Goal: Task Accomplishment & Management: Manage account settings

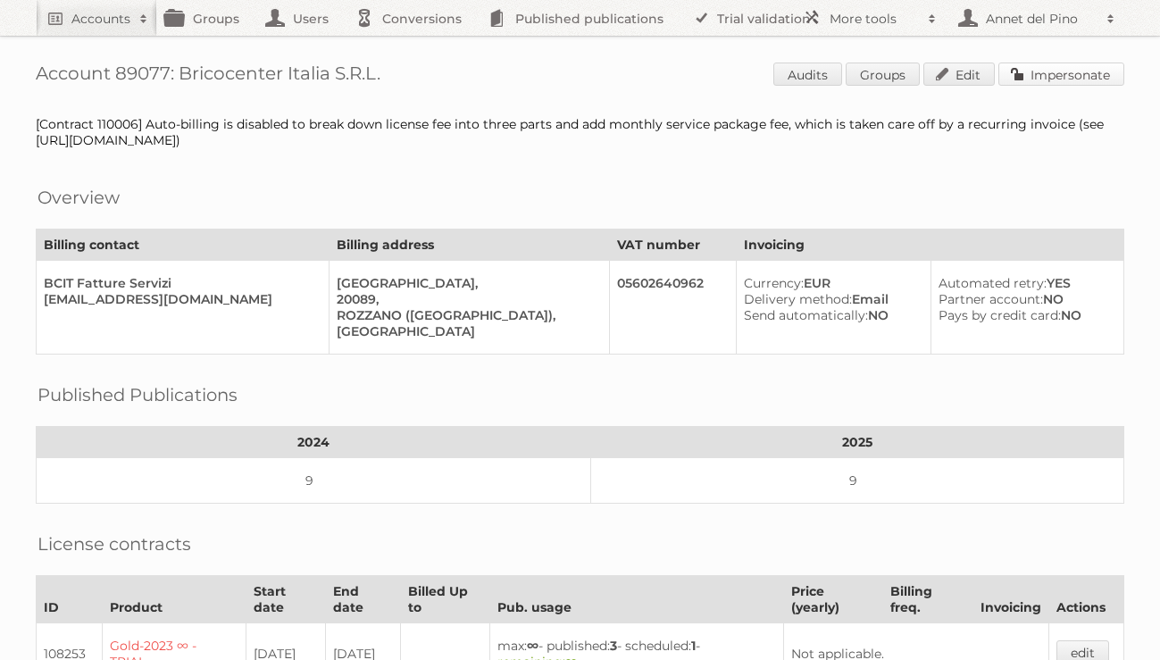
click at [1072, 78] on link "Impersonate" at bounding box center [1061, 74] width 126 height 23
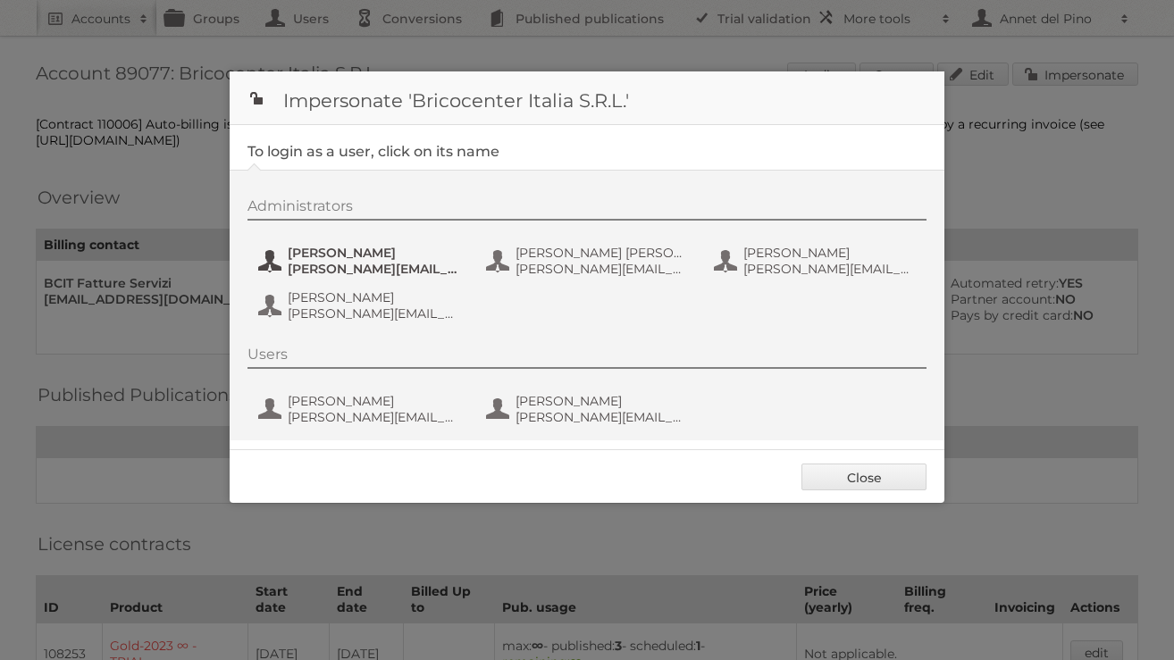
click at [322, 247] on span "ALESSANDRO GUZZETTI" at bounding box center [374, 253] width 173 height 16
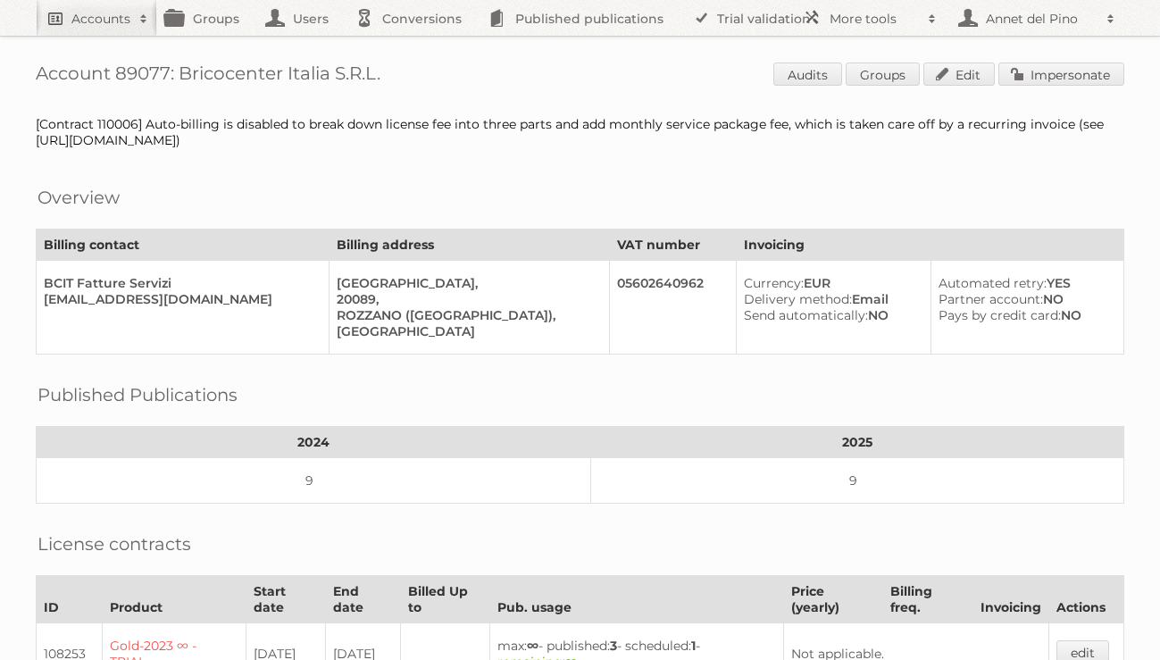
click at [113, 7] on link "Accounts" at bounding box center [96, 18] width 121 height 36
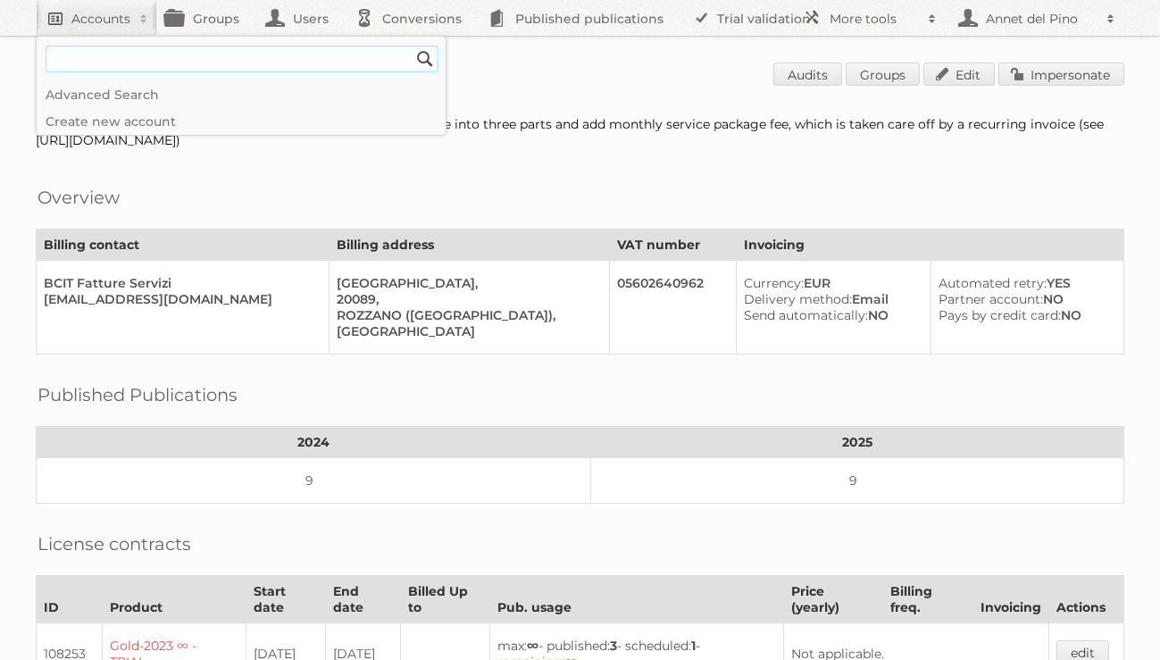
paste input"] "christophmuehlenbeck@essentra.com"
type input"] "christophmuehlenbeck@essentra.com"
click at [412, 46] on input "Search" at bounding box center [425, 59] width 27 height 27
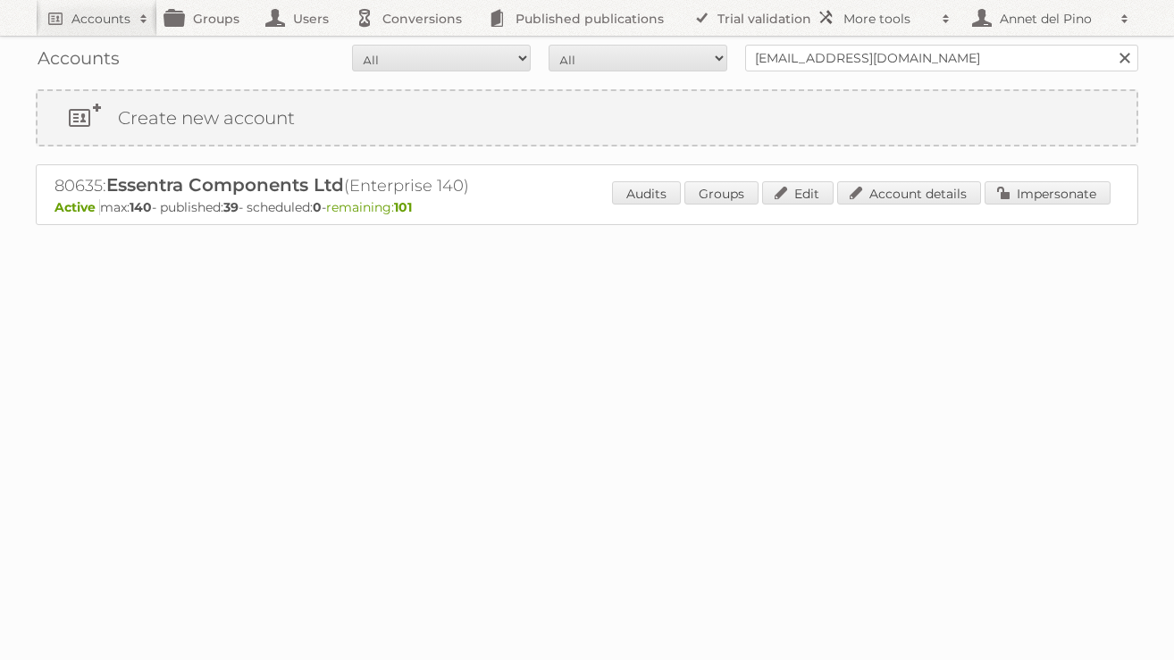
click at [952, 181] on div "Audits Groups Edit Account details Impersonate" at bounding box center [861, 194] width 498 height 27
click at [948, 185] on link "Account details" at bounding box center [909, 192] width 144 height 23
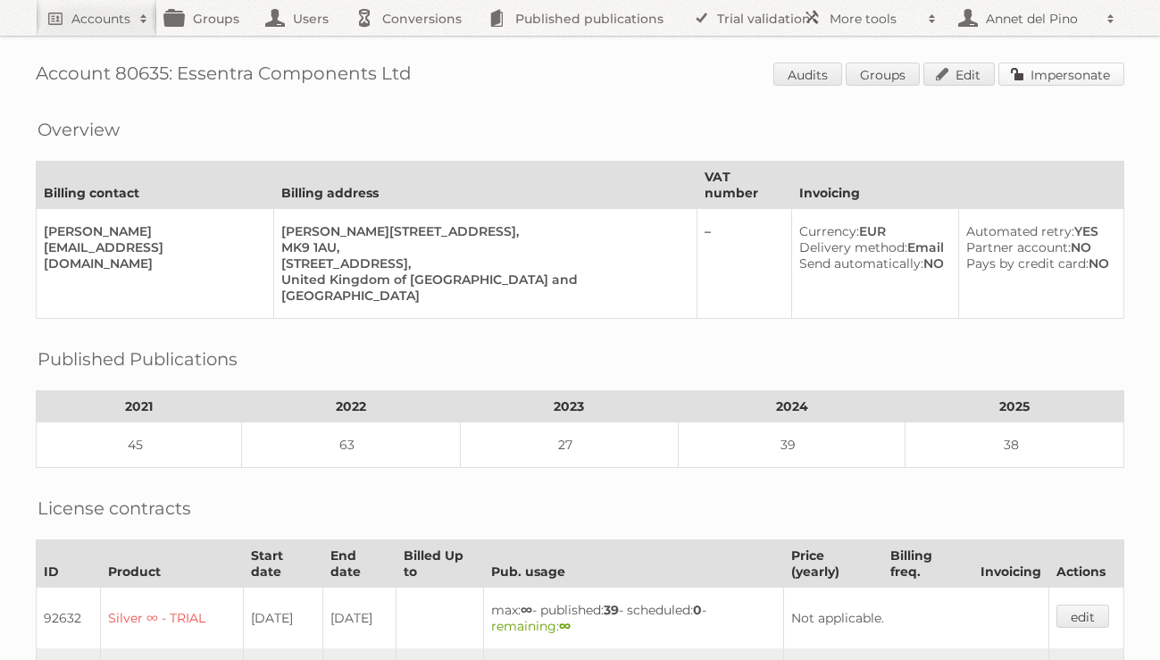
click at [1081, 74] on link "Impersonate" at bounding box center [1061, 74] width 126 height 23
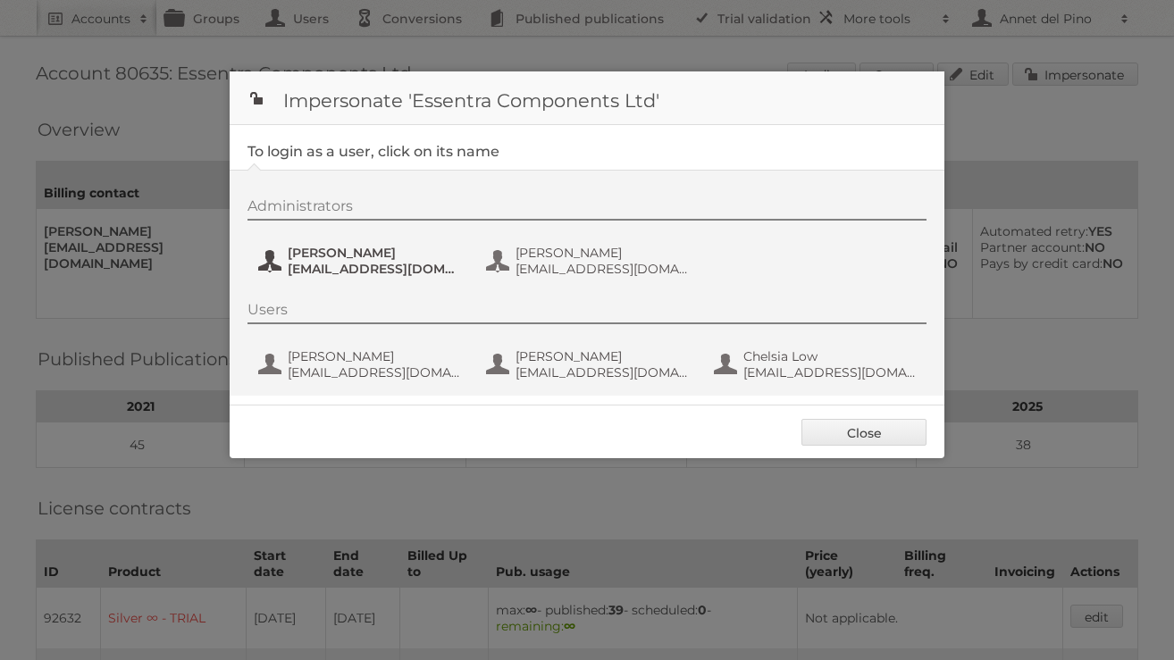
click at [385, 257] on span "Christoph Muehlenbeck" at bounding box center [374, 253] width 173 height 16
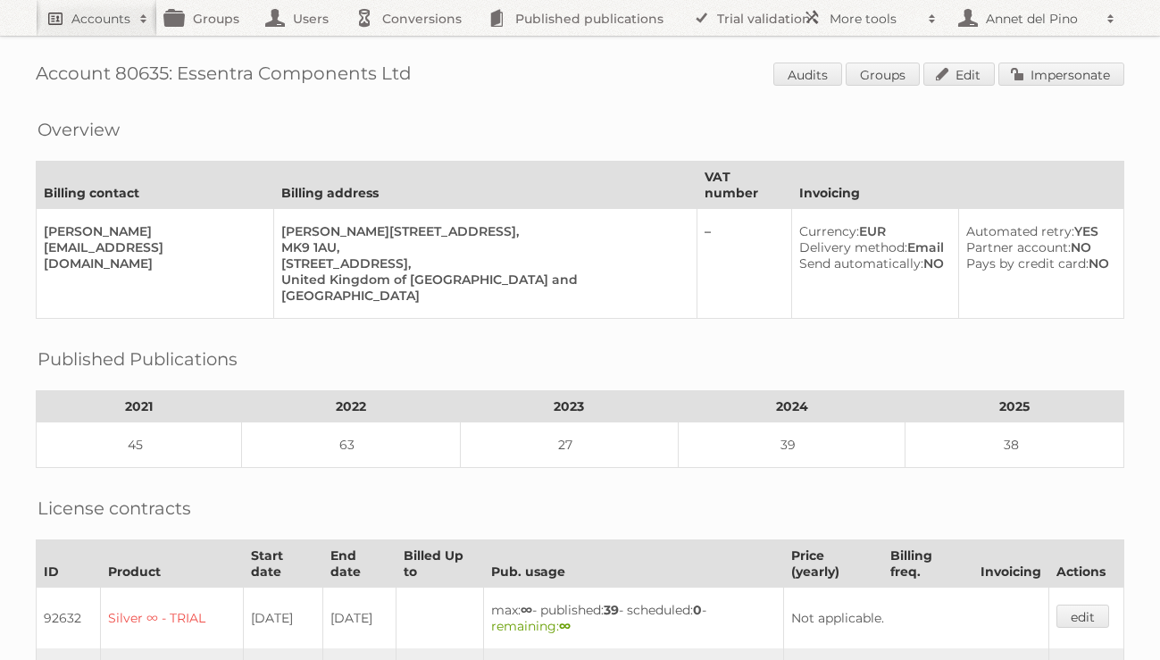
click at [65, 24] on link "Accounts" at bounding box center [96, 18] width 121 height 36
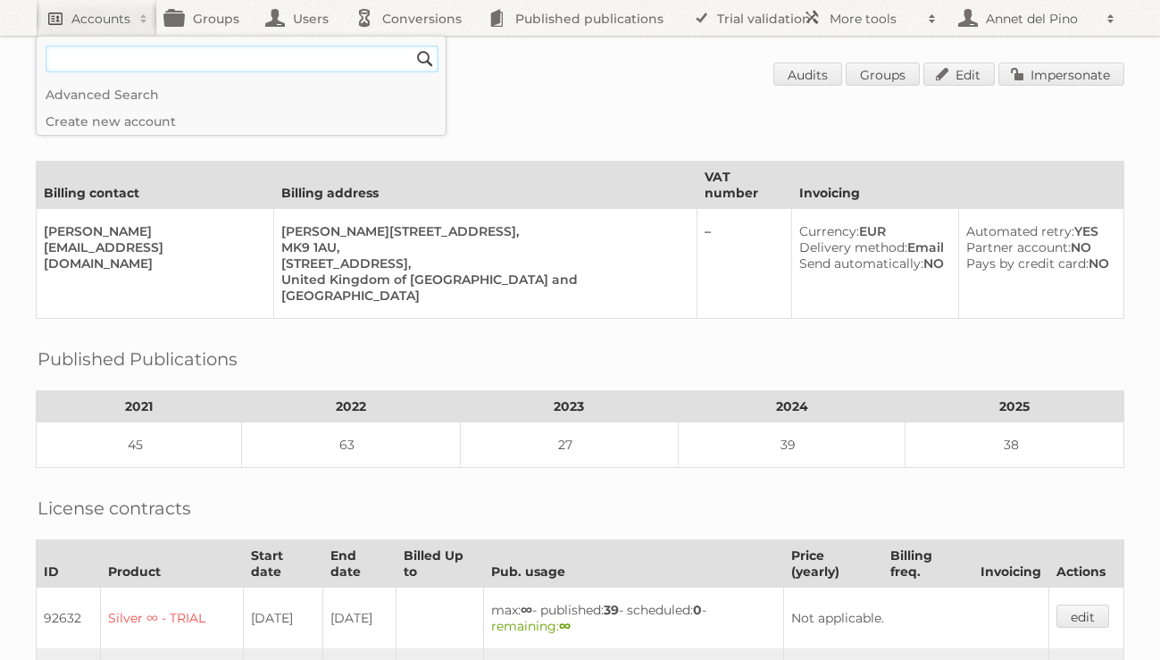
type input"] "y"
type input"] "annet@publitas.com"
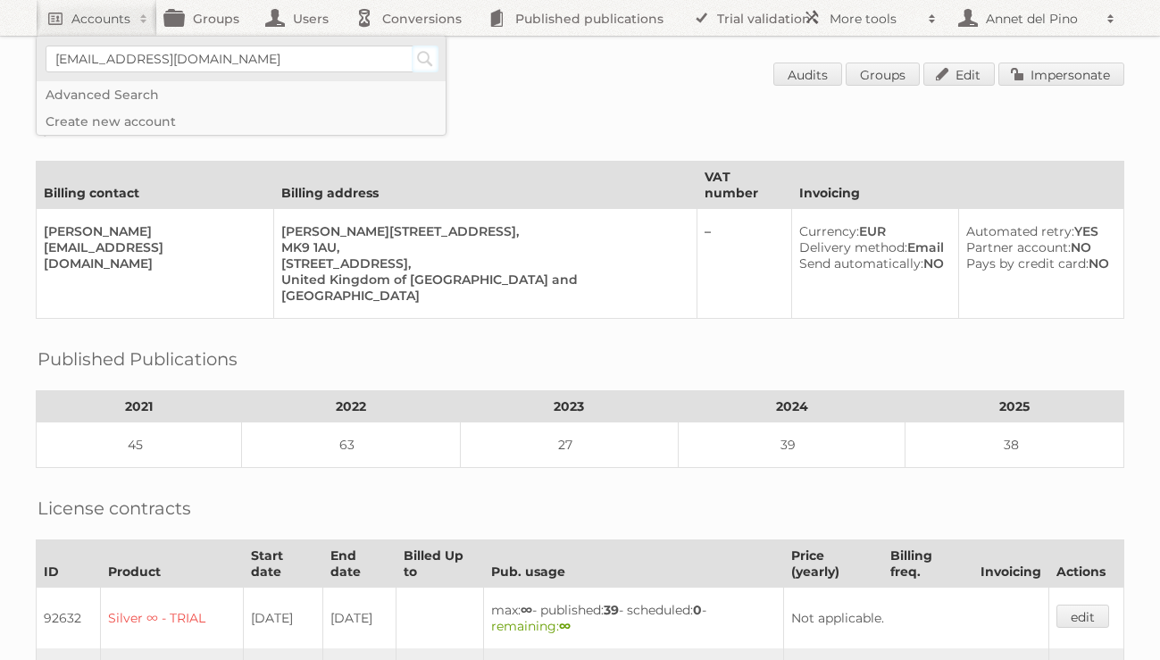
click at [420, 67] on input "Search" at bounding box center [425, 59] width 27 height 27
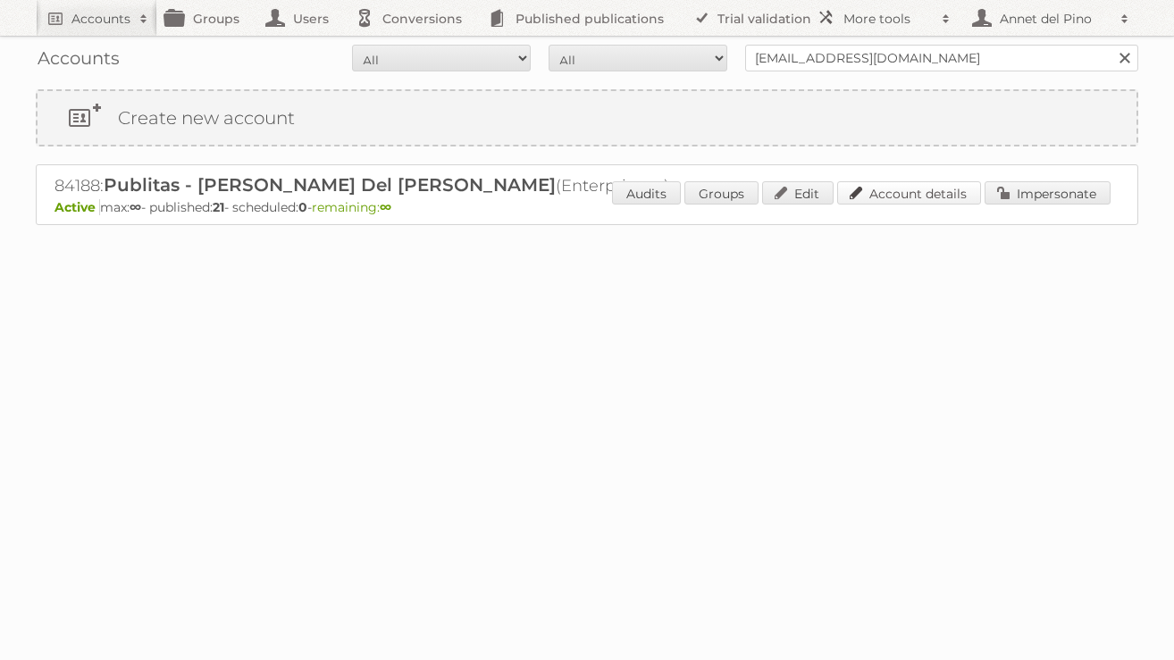
click at [939, 199] on link "Account details" at bounding box center [909, 192] width 144 height 23
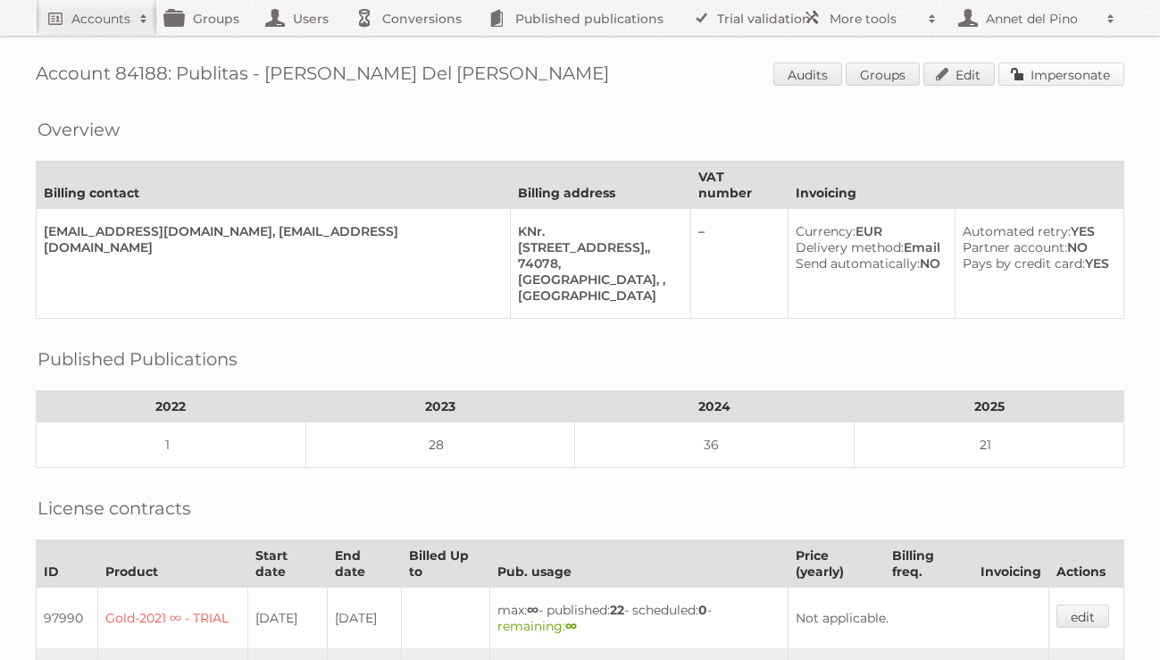
click at [1057, 65] on link "Impersonate" at bounding box center [1061, 74] width 126 height 23
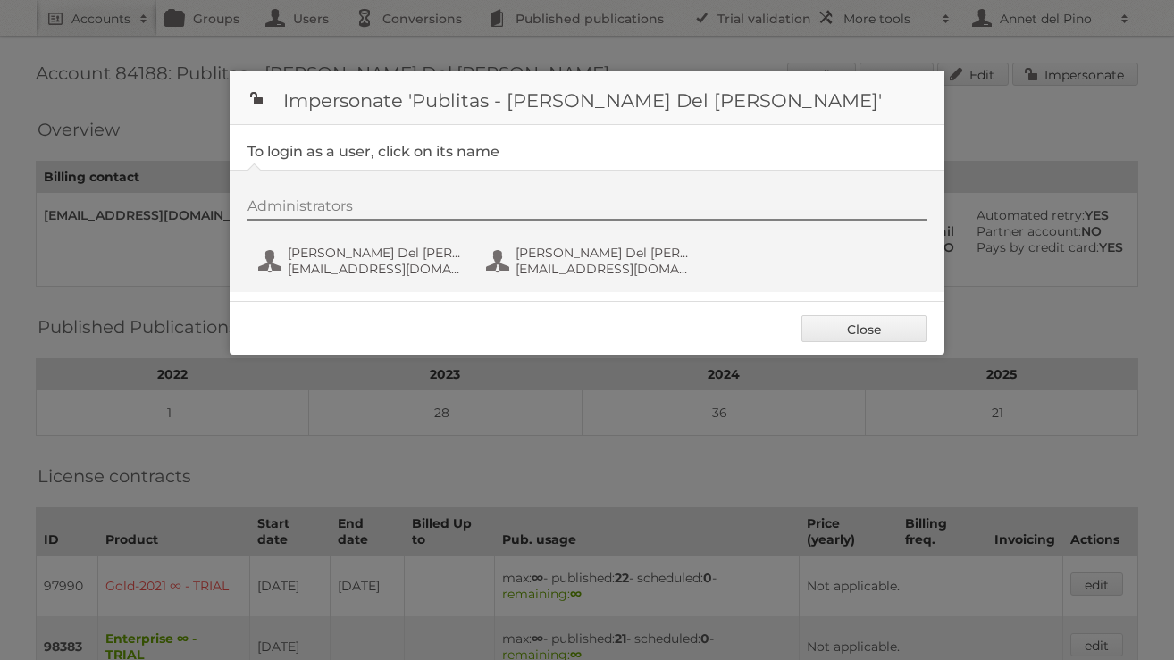
click at [359, 281] on div "Administrators [PERSON_NAME] Del Pino [EMAIL_ADDRESS][DOMAIN_NAME] [PERSON_NAME…" at bounding box center [595, 240] width 697 height 86
click at [359, 265] on span "annet@publitas.com" at bounding box center [374, 269] width 173 height 16
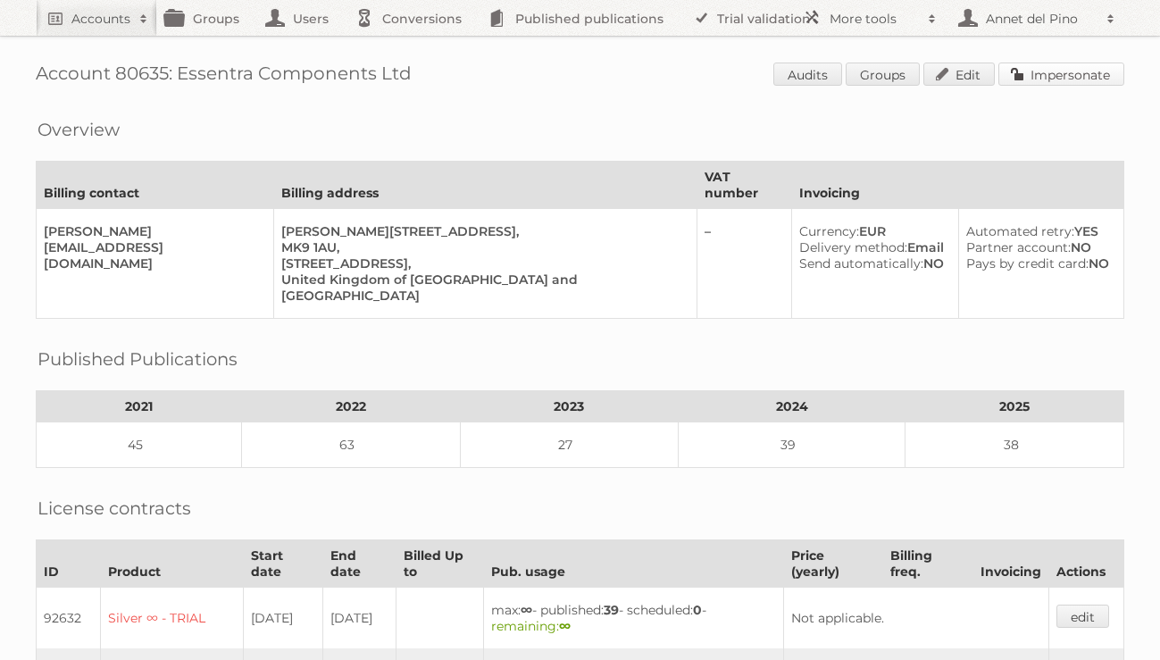
click at [1072, 71] on link "Impersonate" at bounding box center [1061, 74] width 126 height 23
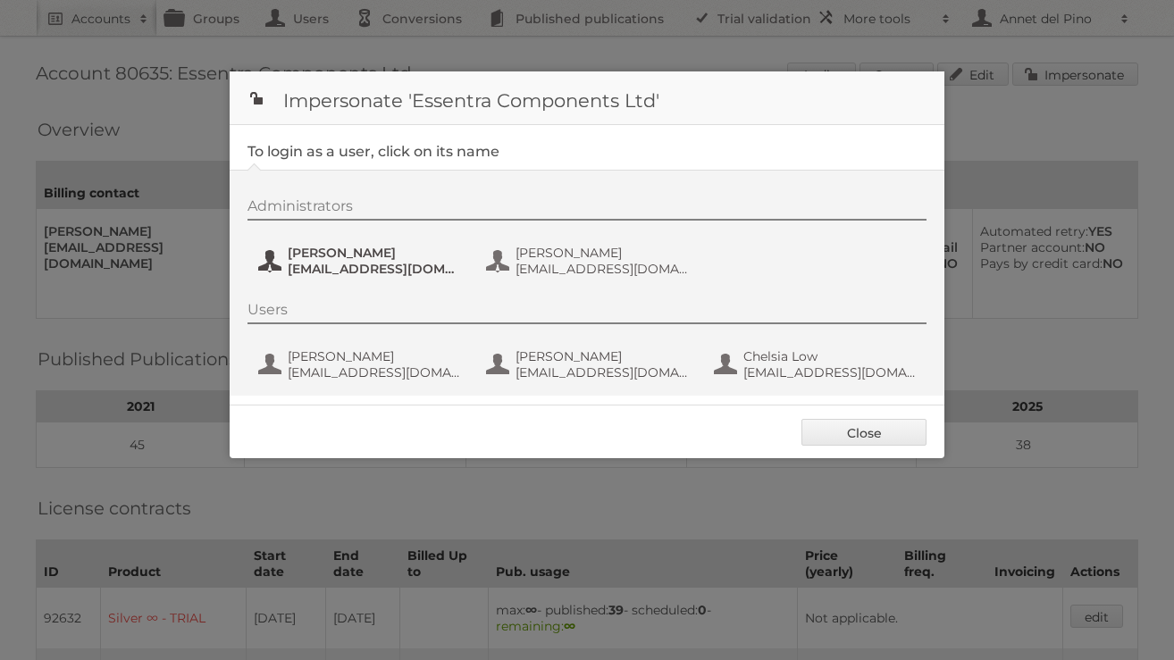
click at [348, 271] on span "ChristophMuehlenbeck@essentra.com" at bounding box center [374, 269] width 173 height 16
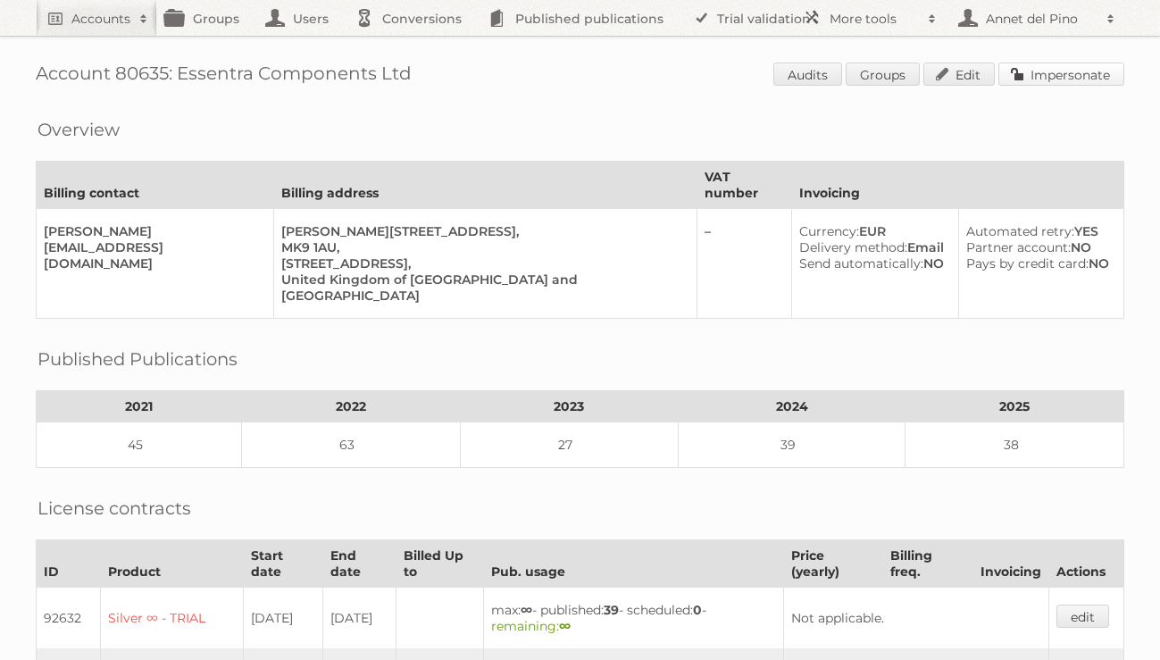
click at [1092, 78] on link "Impersonate" at bounding box center [1061, 74] width 126 height 23
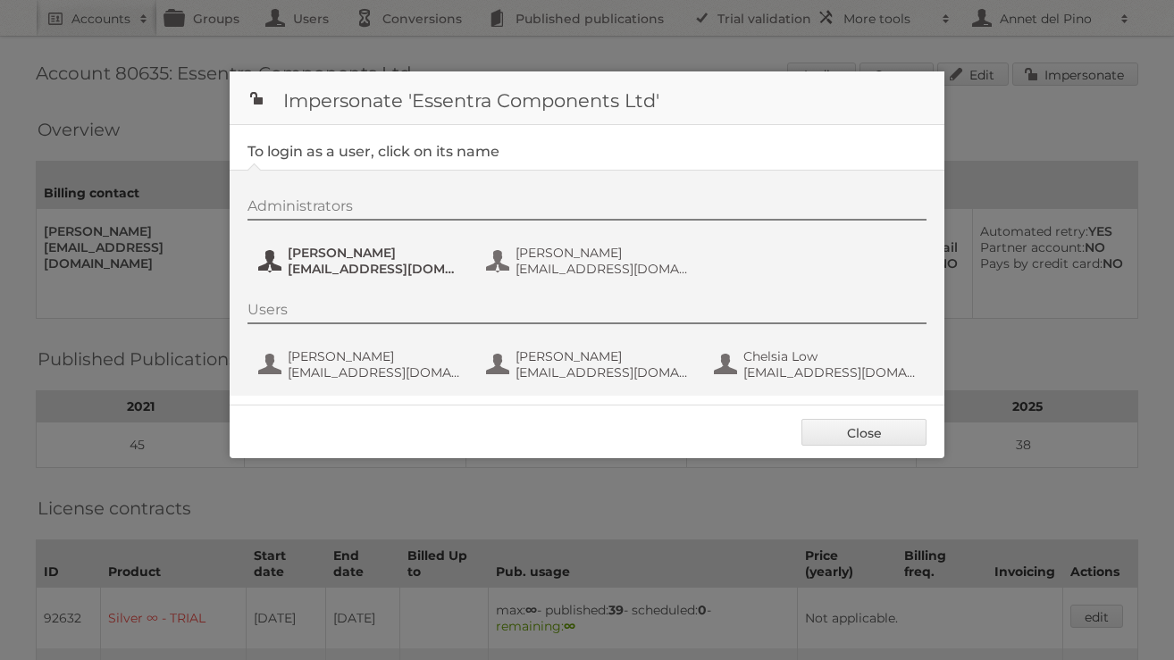
click at [370, 271] on span "ChristophMuehlenbeck@essentra.com" at bounding box center [374, 269] width 173 height 16
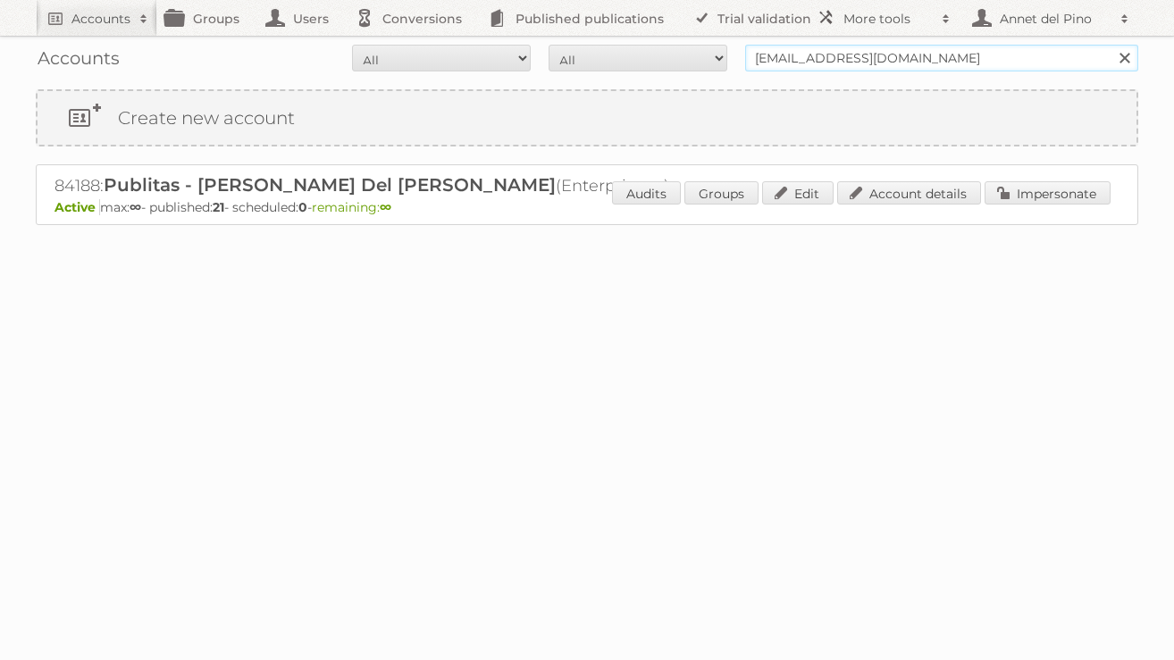
click at [873, 59] on input "annet@publitas.com" at bounding box center [941, 58] width 393 height 27
type input "hornbach"
click at [1110, 45] on input "Search" at bounding box center [1123, 58] width 27 height 27
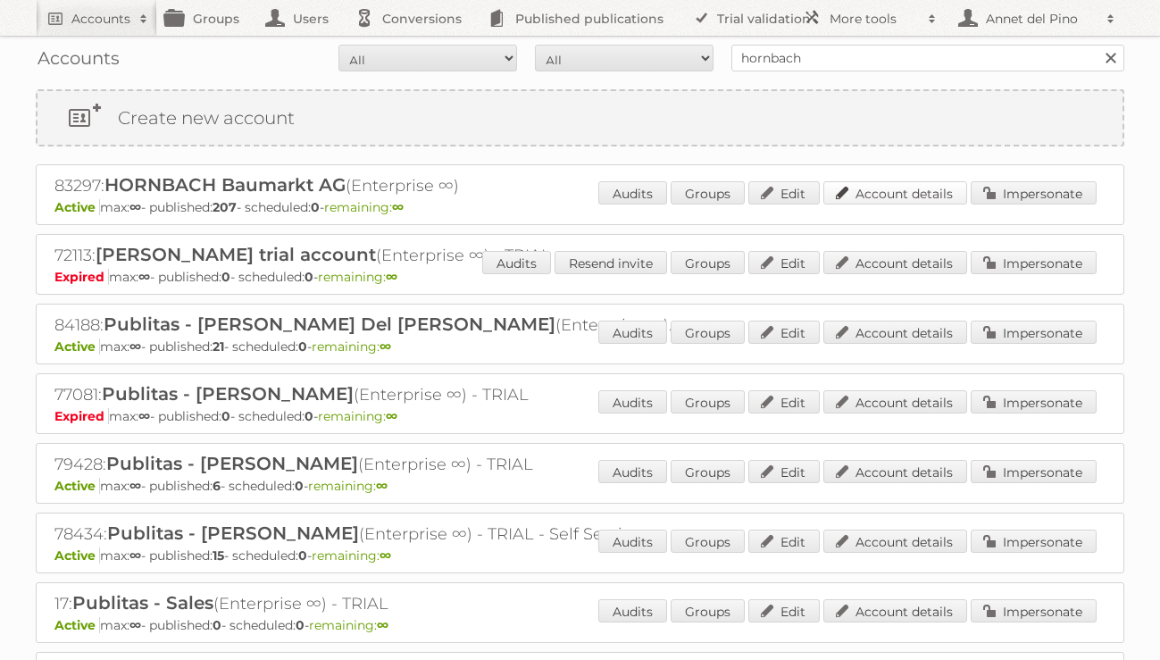
click at [940, 192] on link "Account details" at bounding box center [895, 192] width 144 height 23
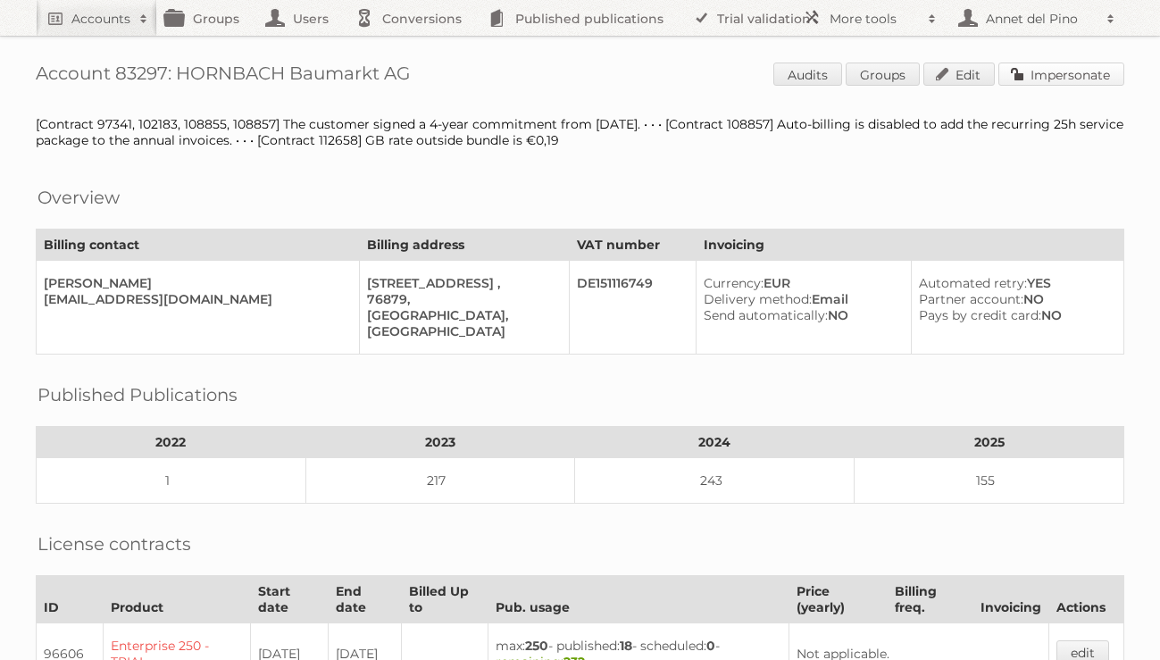
click at [1091, 82] on link "Impersonate" at bounding box center [1061, 74] width 126 height 23
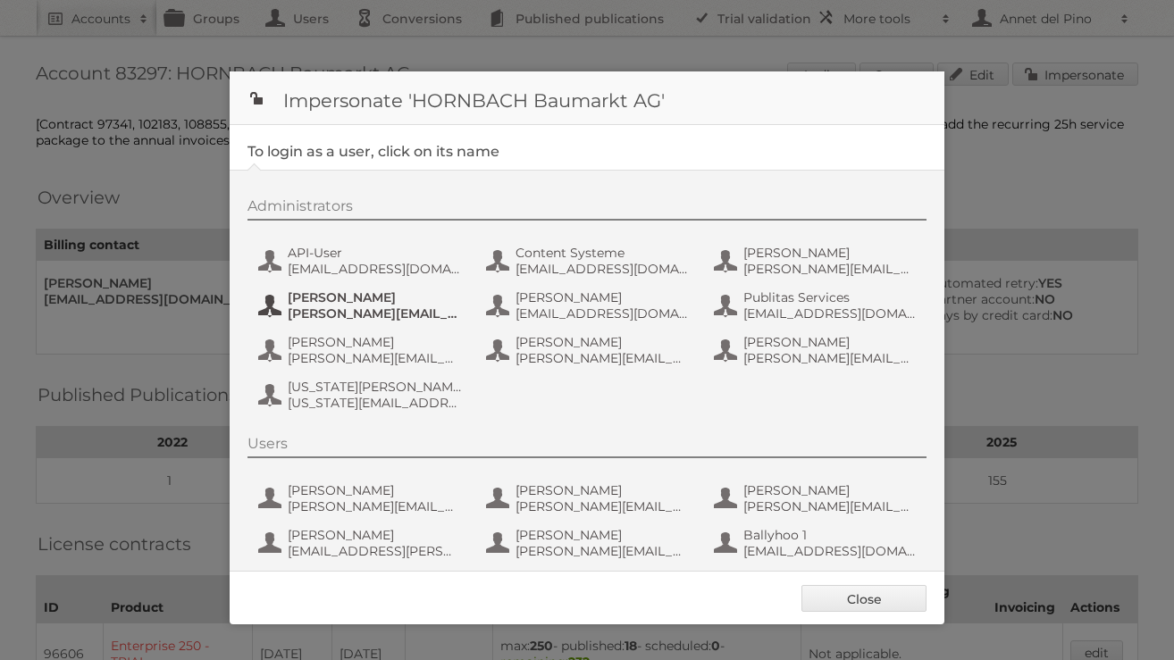
click at [375, 310] on span "jens.nord@hornbach.com" at bounding box center [374, 313] width 173 height 16
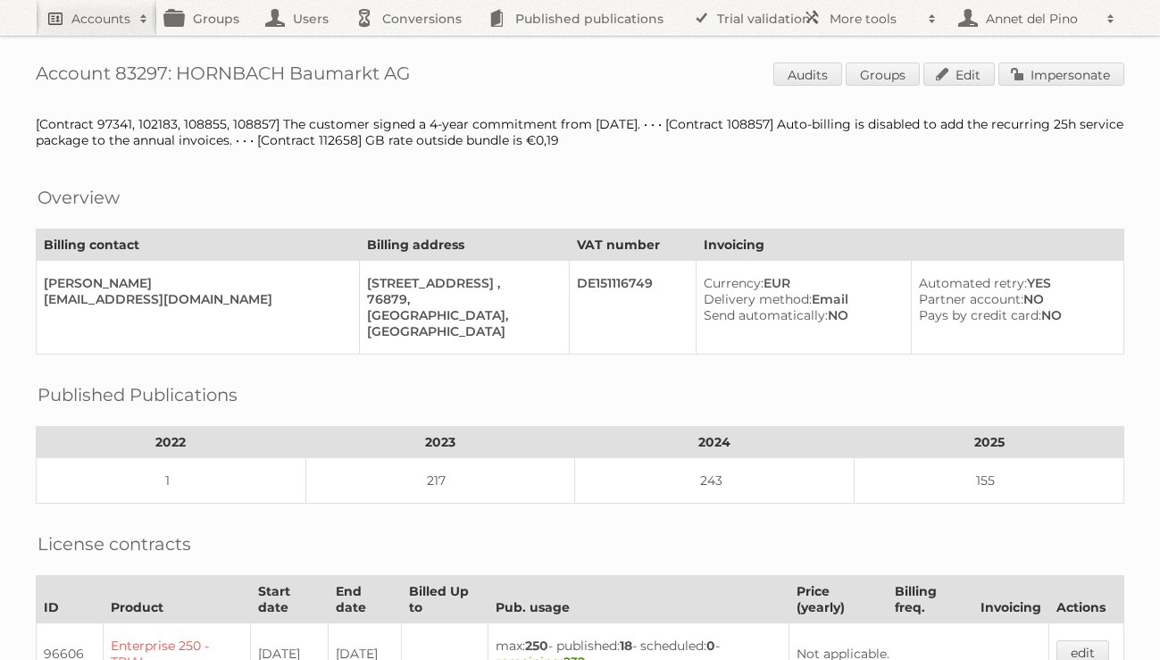
click at [88, 12] on h2 "Accounts" at bounding box center [100, 19] width 59 height 18
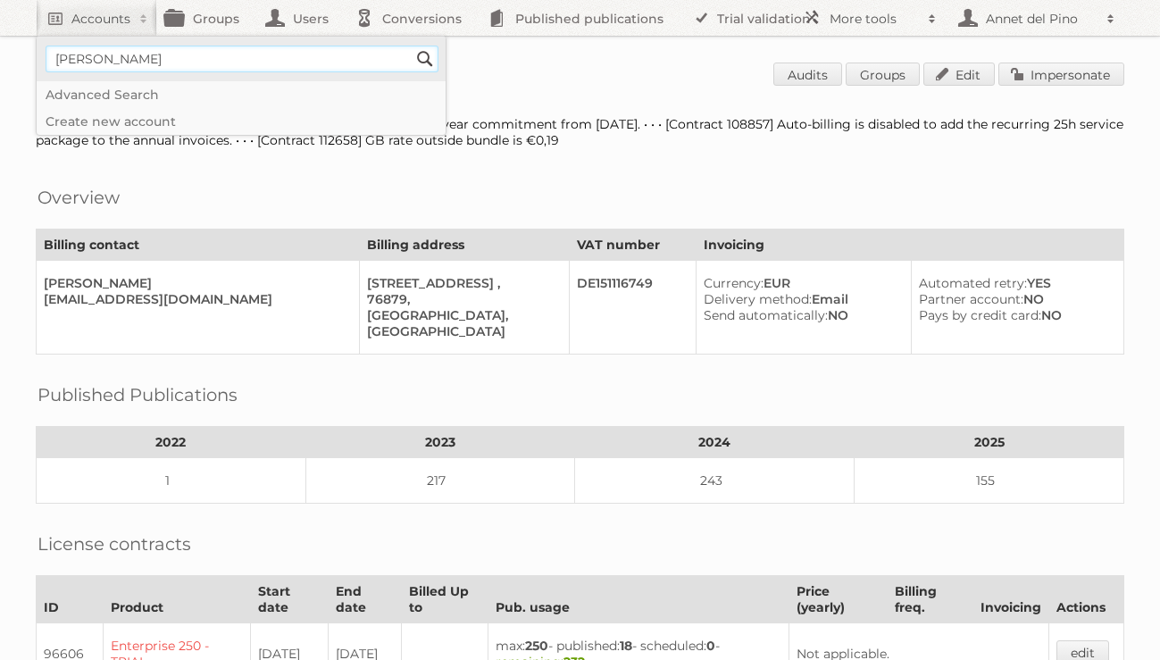
type input"] "[EMAIL_ADDRESS][DOMAIN_NAME]"
click at [423, 58] on input "Search" at bounding box center [425, 59] width 27 height 27
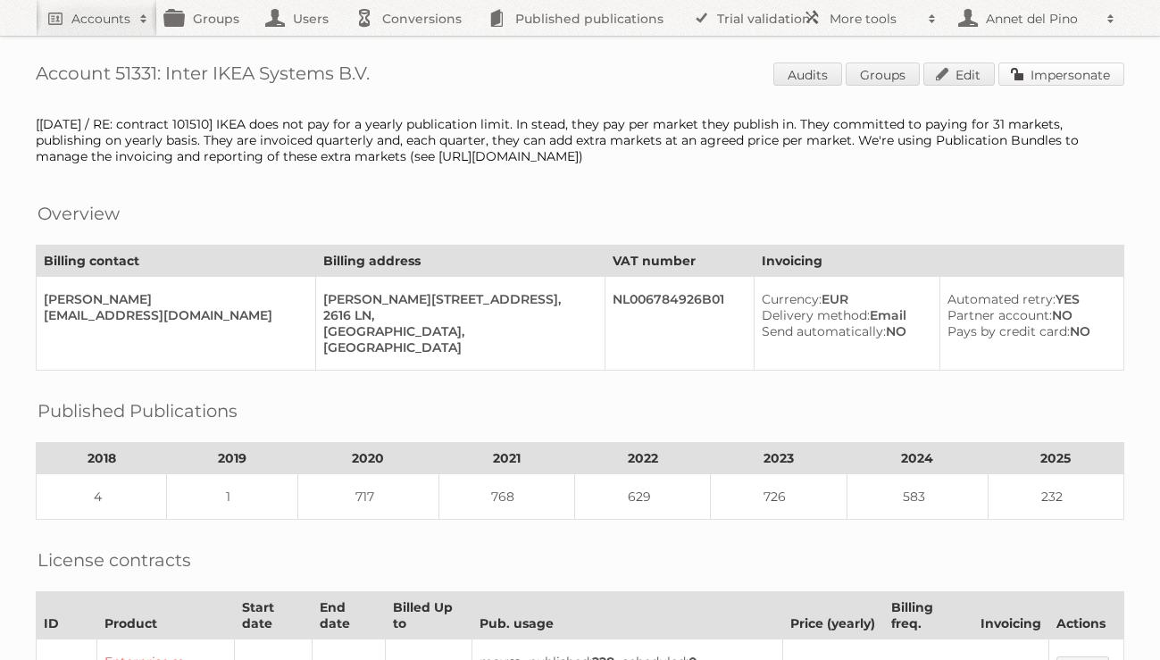
click at [1079, 77] on link "Impersonate" at bounding box center [1061, 74] width 126 height 23
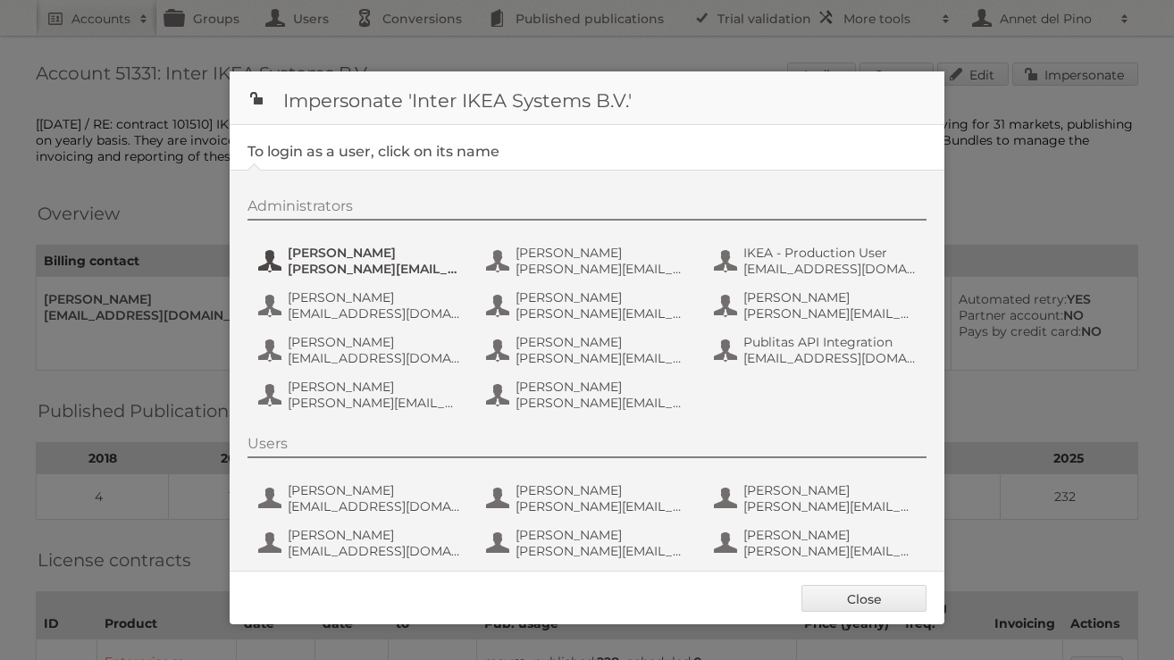
click at [335, 243] on button "Andreas Olofsson andreas.olofsson@inter.ikea.com" at bounding box center [361, 261] width 210 height 36
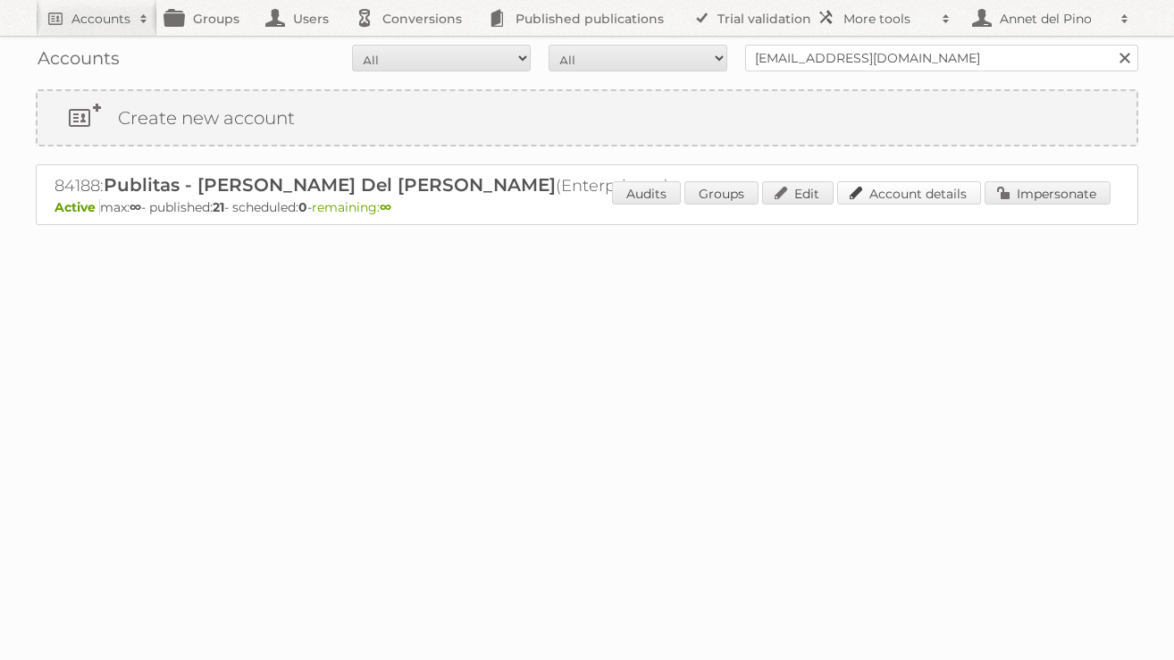
click at [906, 201] on link "Account details" at bounding box center [909, 192] width 144 height 23
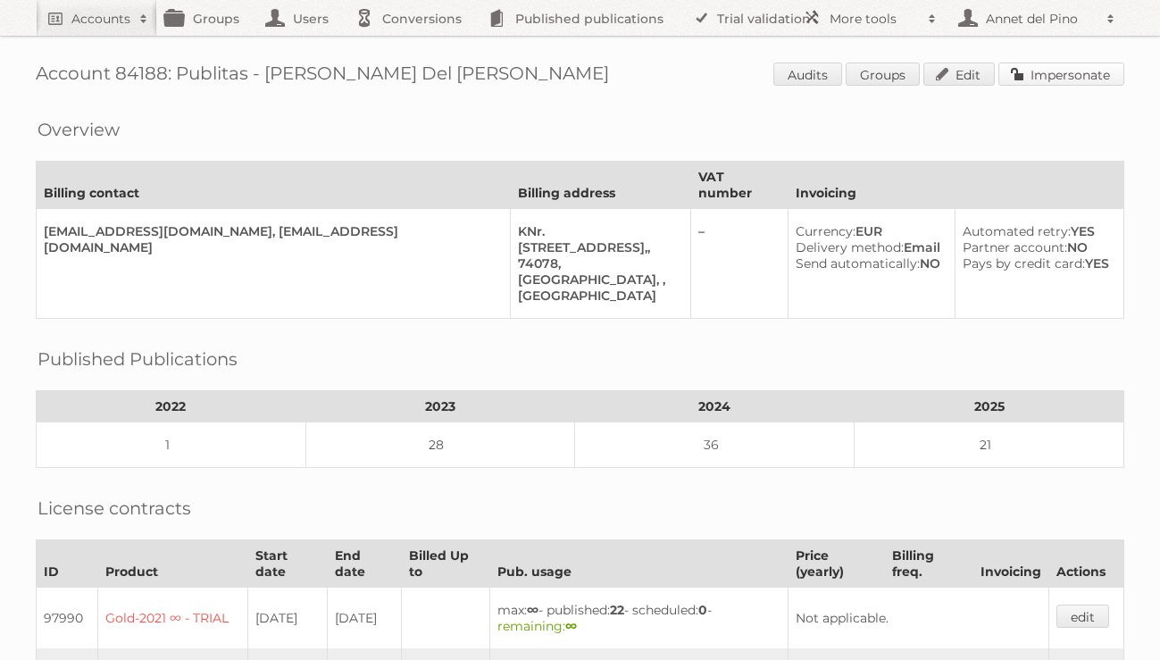
click at [1084, 64] on link "Impersonate" at bounding box center [1061, 74] width 126 height 23
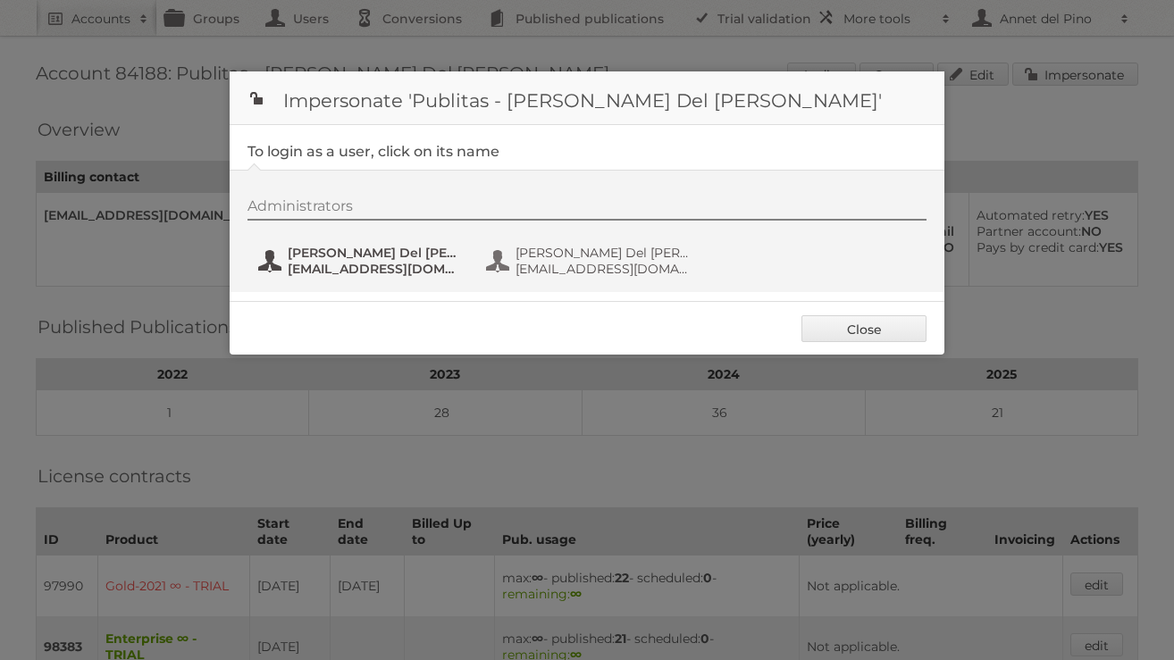
click at [374, 247] on span "[PERSON_NAME] Del [PERSON_NAME]" at bounding box center [374, 253] width 173 height 16
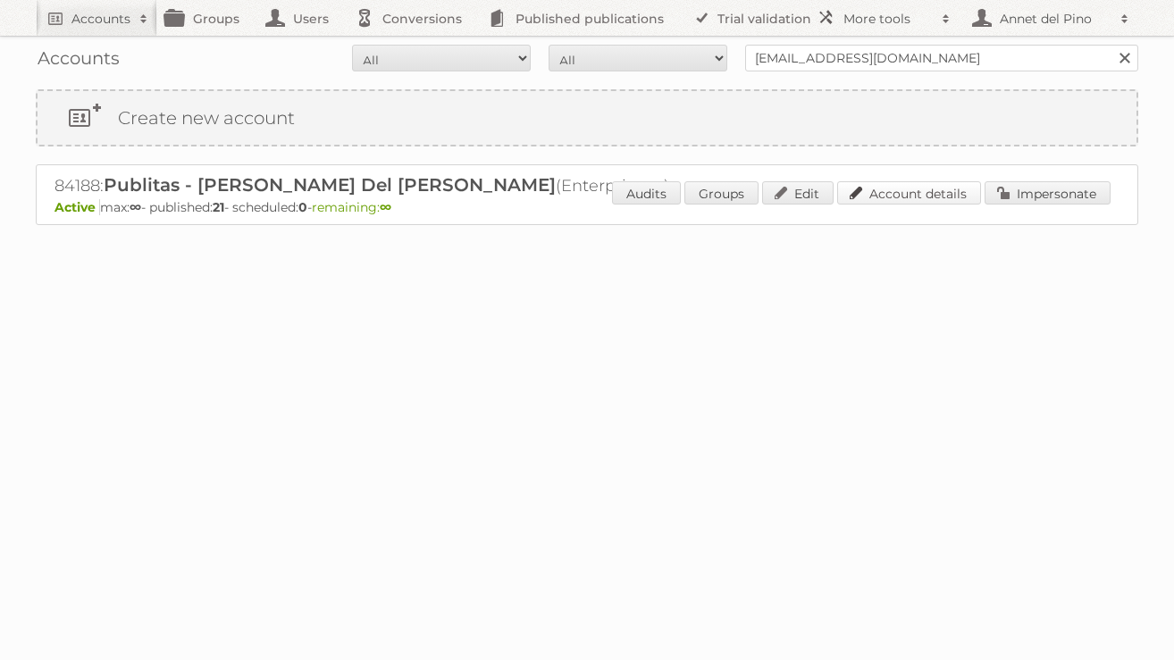
click at [867, 188] on link "Account details" at bounding box center [909, 192] width 144 height 23
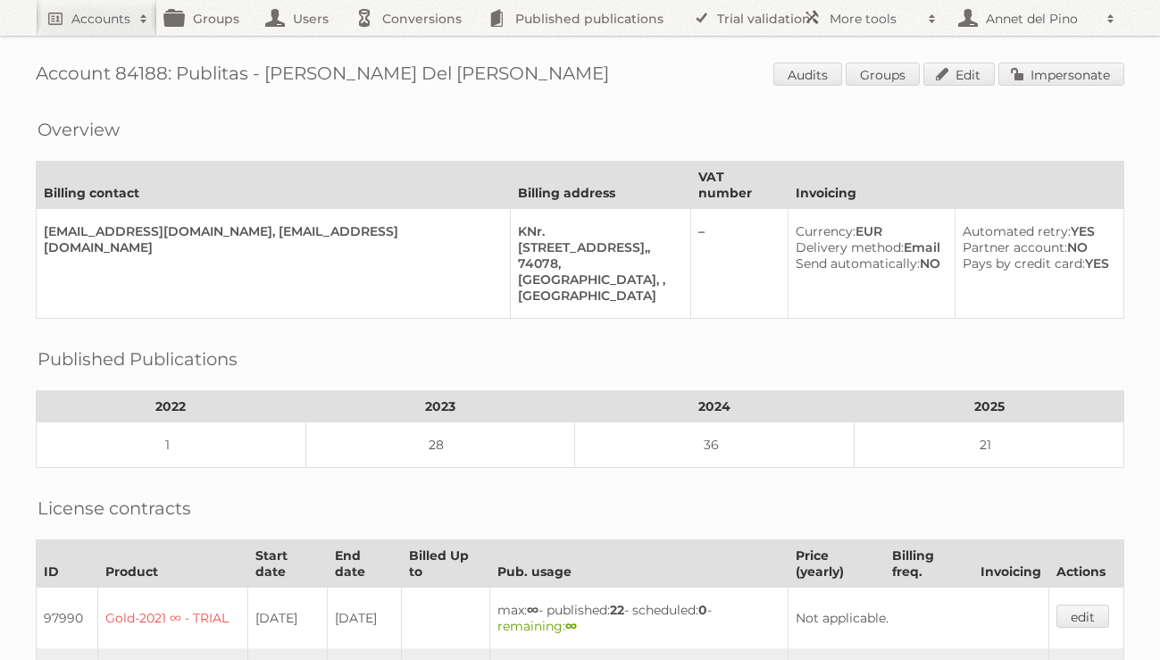
click at [1099, 88] on div "Account 84188: Publitas - [PERSON_NAME] Del [PERSON_NAME] Audits Groups Edit Im…" at bounding box center [580, 536] width 1160 height 1073
click at [1099, 78] on link "Impersonate" at bounding box center [1061, 74] width 126 height 23
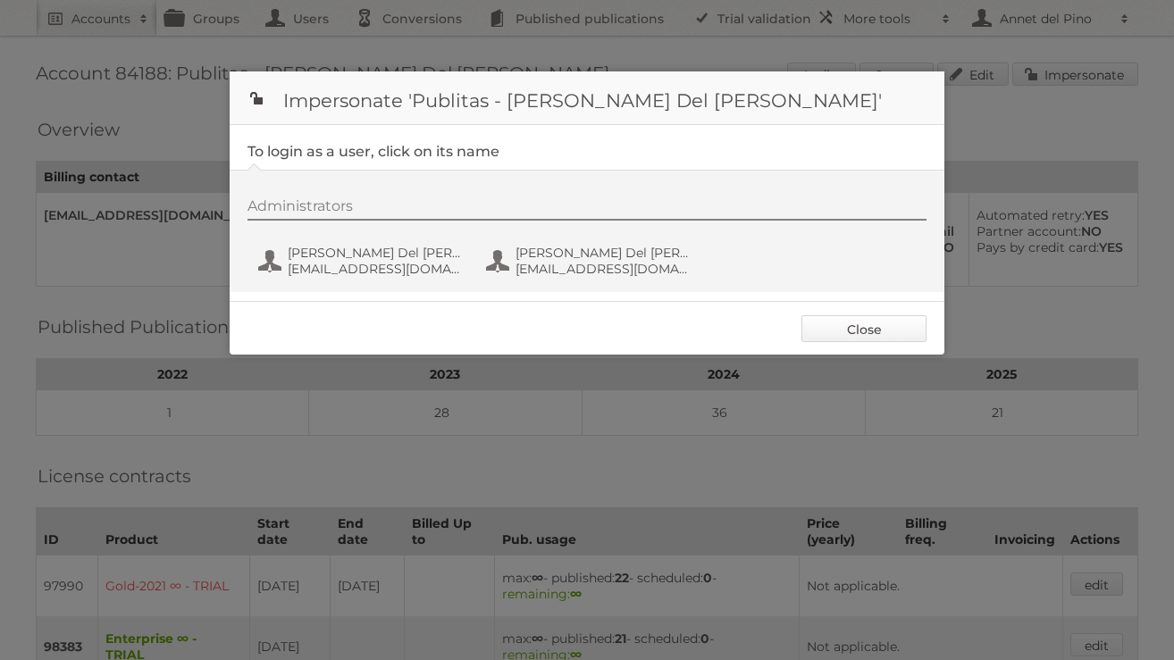
click at [882, 340] on link "Close" at bounding box center [863, 328] width 125 height 27
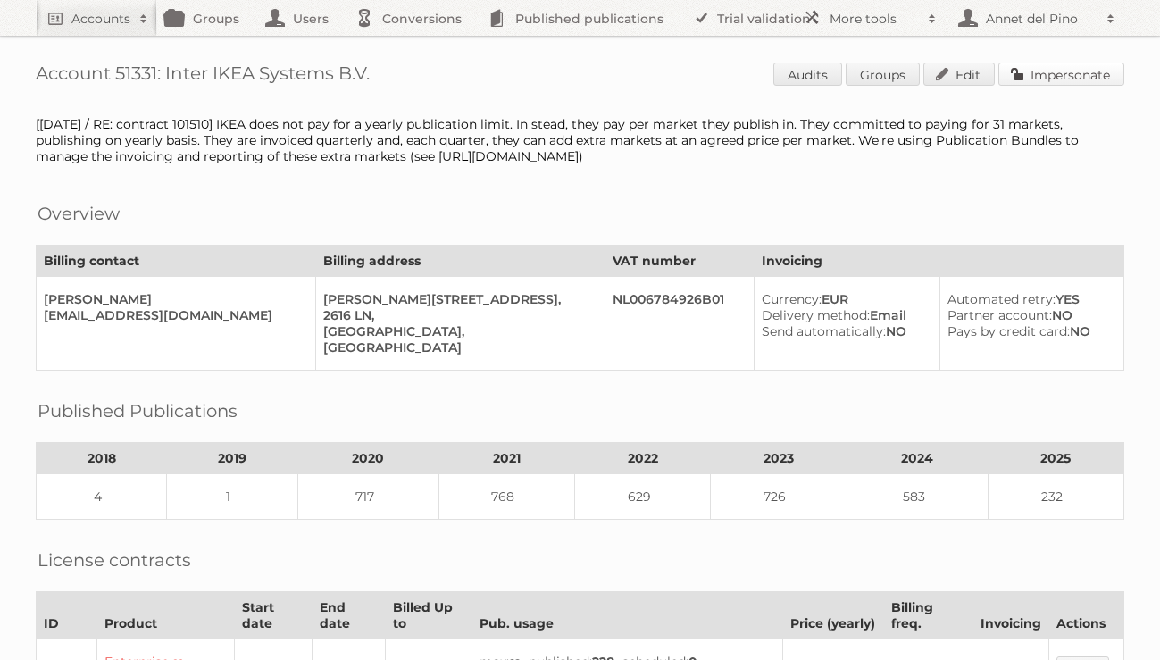
click at [1096, 69] on link "Impersonate" at bounding box center [1061, 74] width 126 height 23
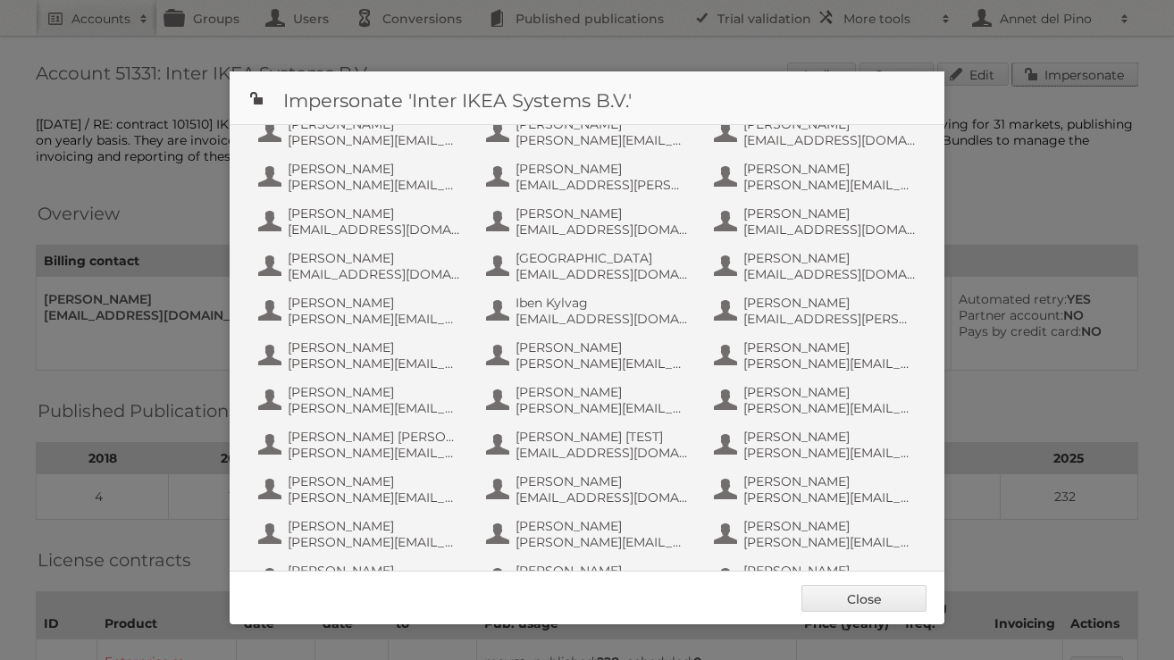
scroll to position [772, 0]
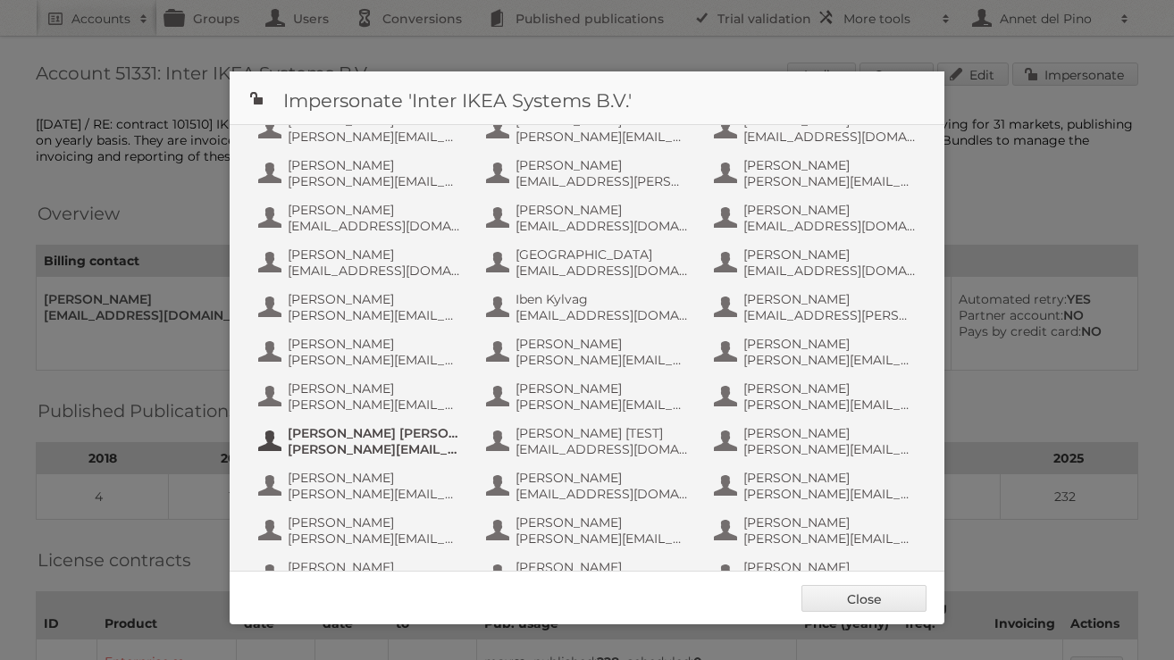
click at [324, 435] on span "Johnson Almeida" at bounding box center [374, 433] width 173 height 16
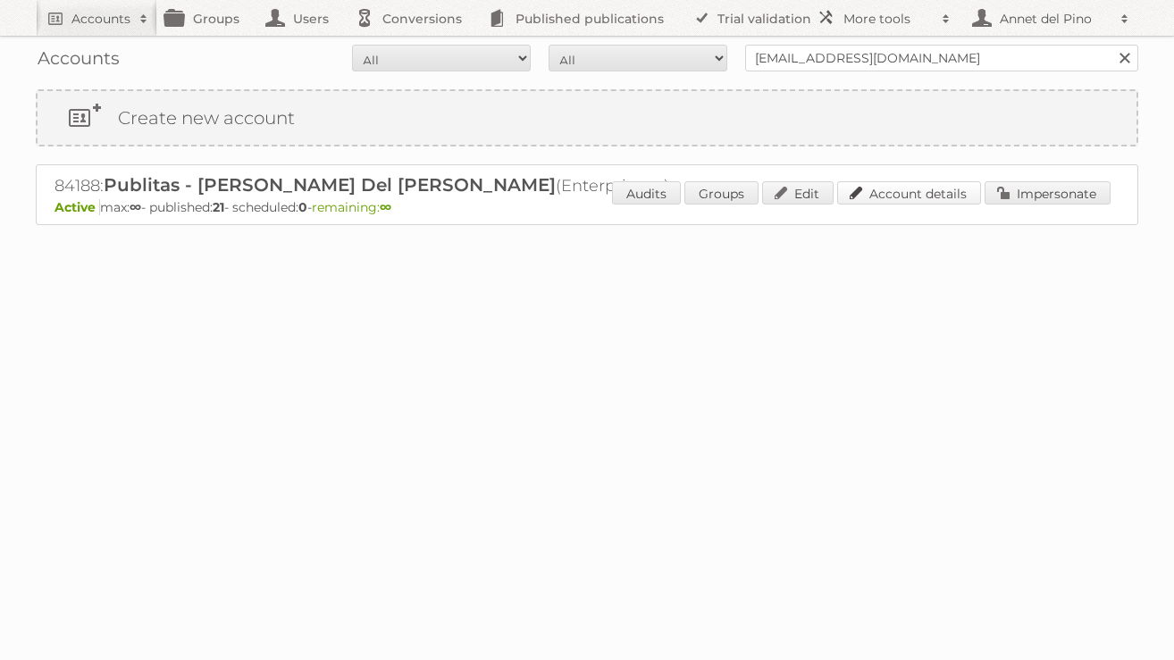
click at [953, 192] on link "Account details" at bounding box center [909, 192] width 144 height 23
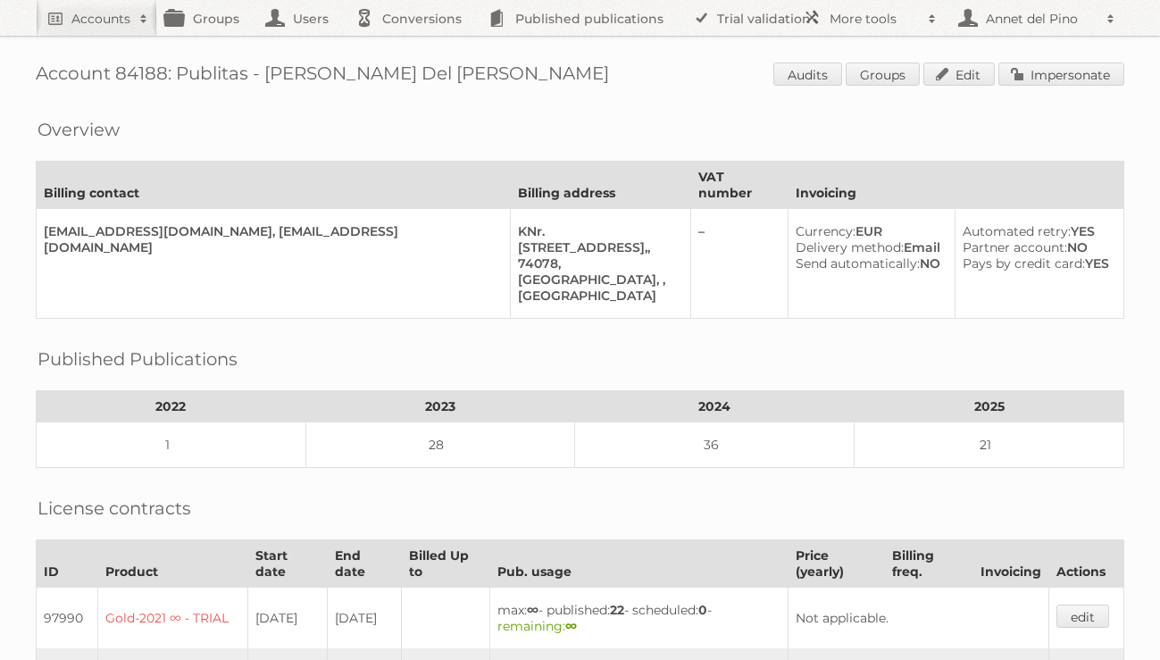
click at [1086, 92] on div "Account 84188: Publitas - [PERSON_NAME] Del [PERSON_NAME] Audits Groups Edit Im…" at bounding box center [580, 536] width 1160 height 1073
click at [1086, 73] on link "Impersonate" at bounding box center [1061, 74] width 126 height 23
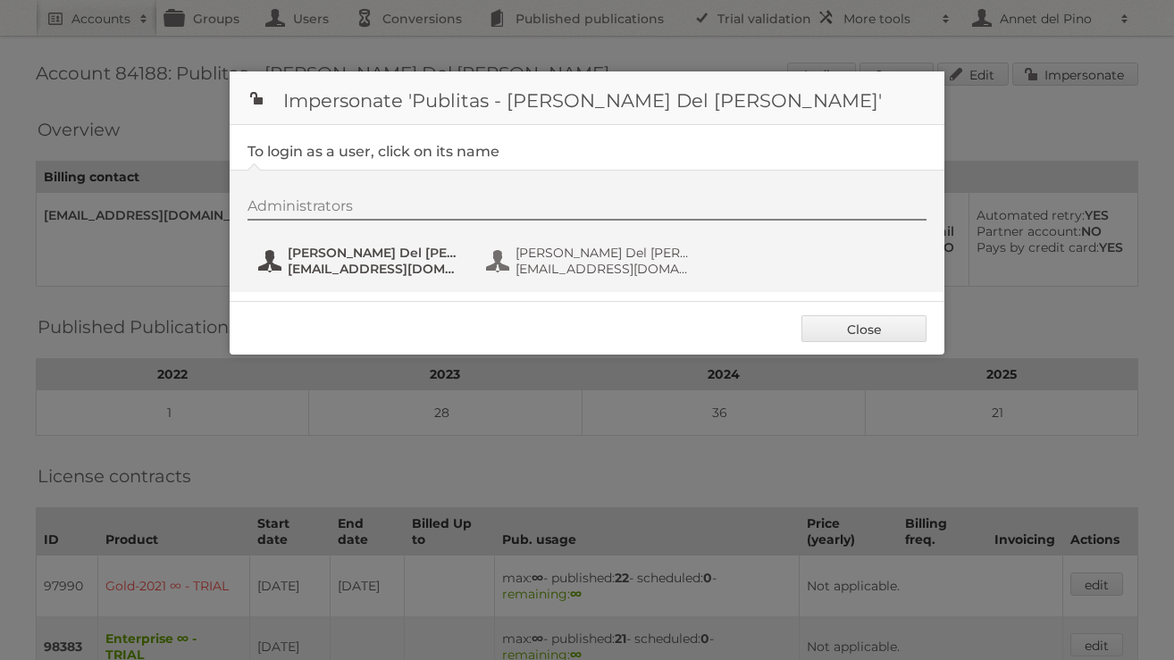
click at [304, 264] on span "annet@publitas.com" at bounding box center [374, 269] width 173 height 16
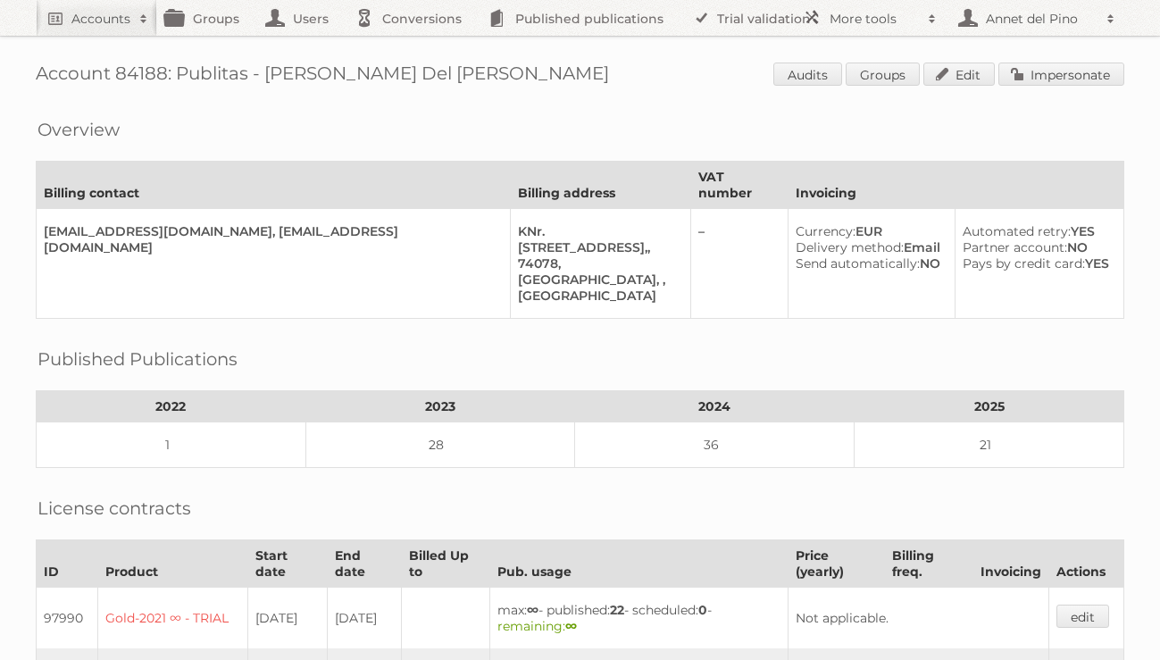
scroll to position [196, 0]
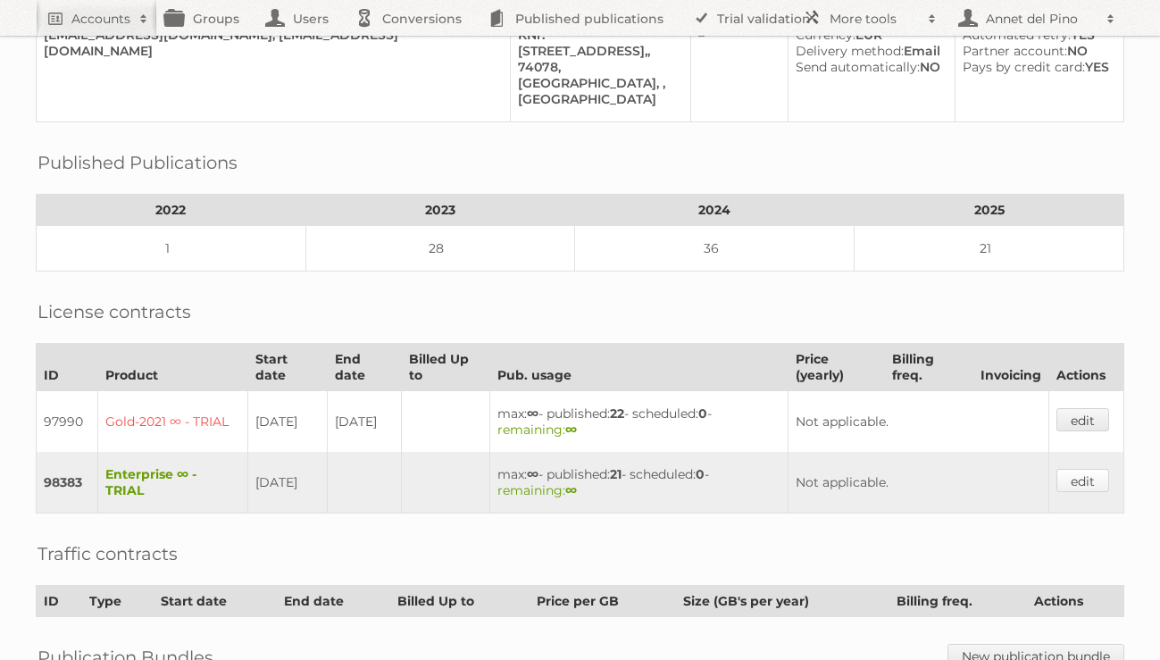
click at [1085, 469] on link "edit" at bounding box center [1083, 480] width 53 height 23
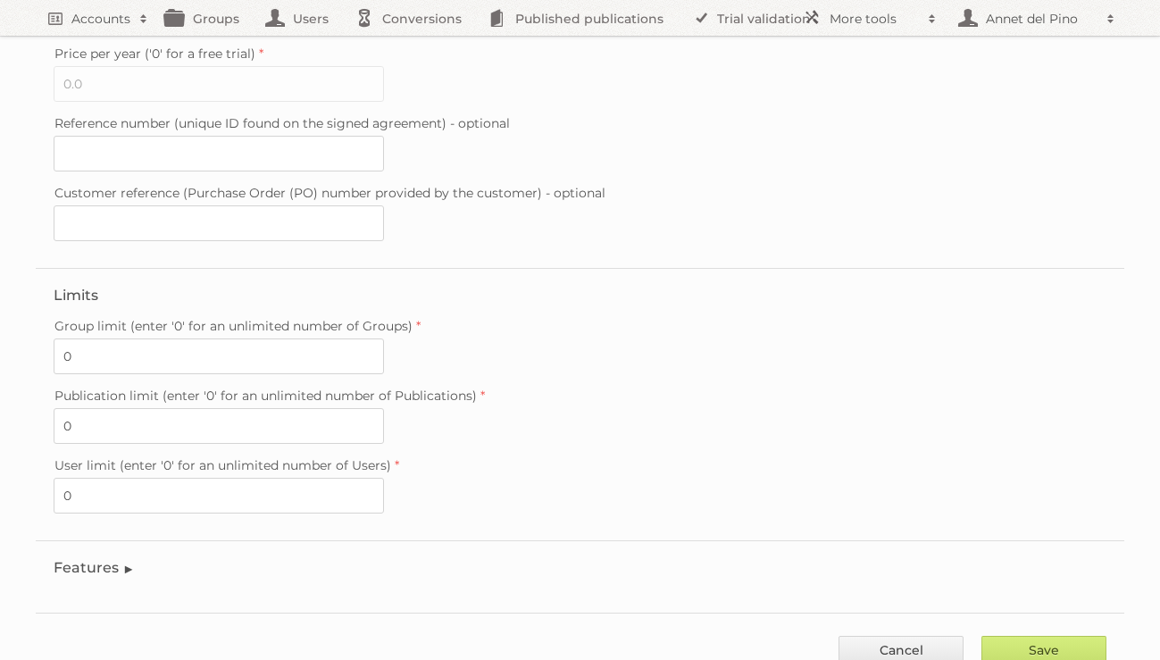
scroll to position [516, 0]
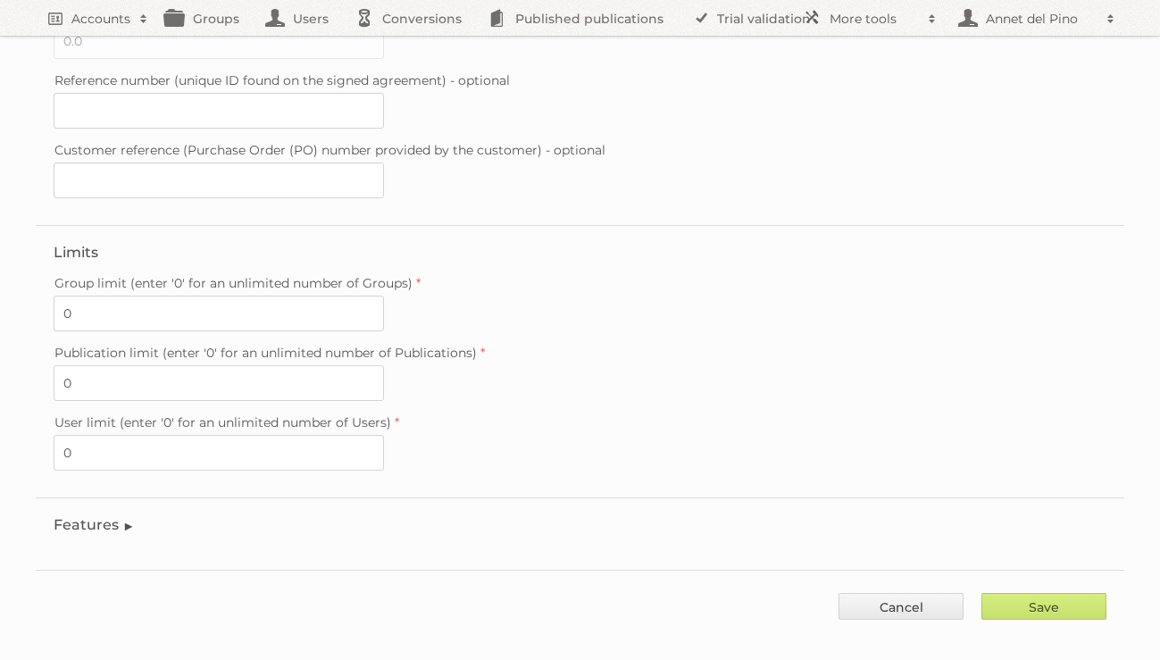
click at [122, 516] on legend "Features" at bounding box center [94, 524] width 81 height 17
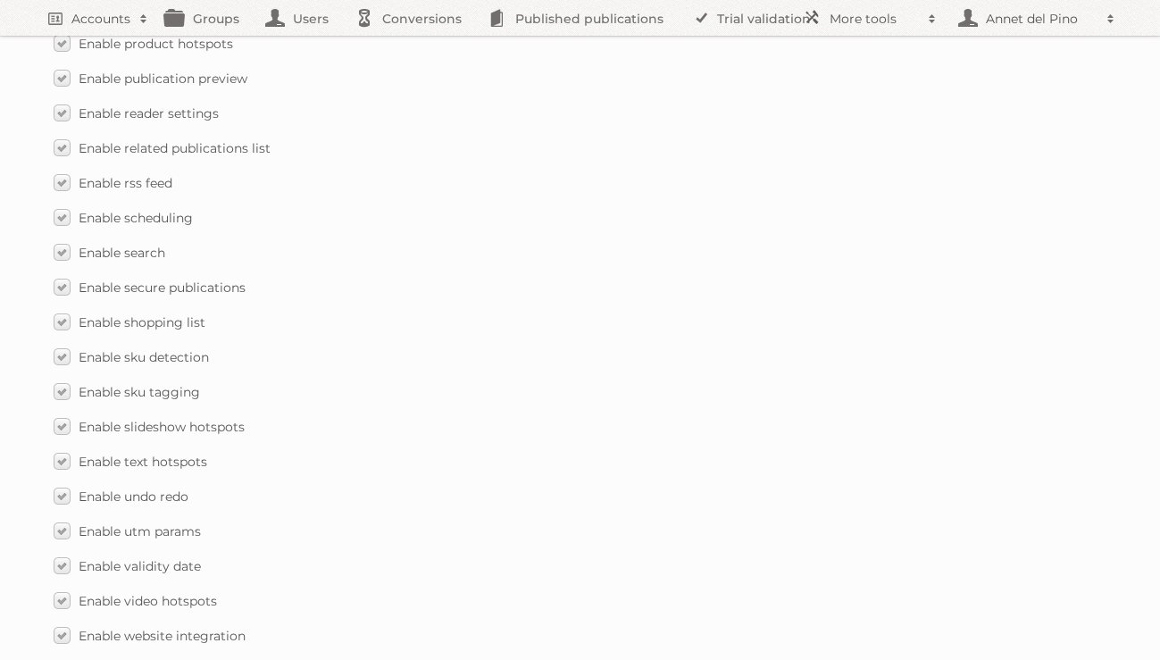
scroll to position [2641, 0]
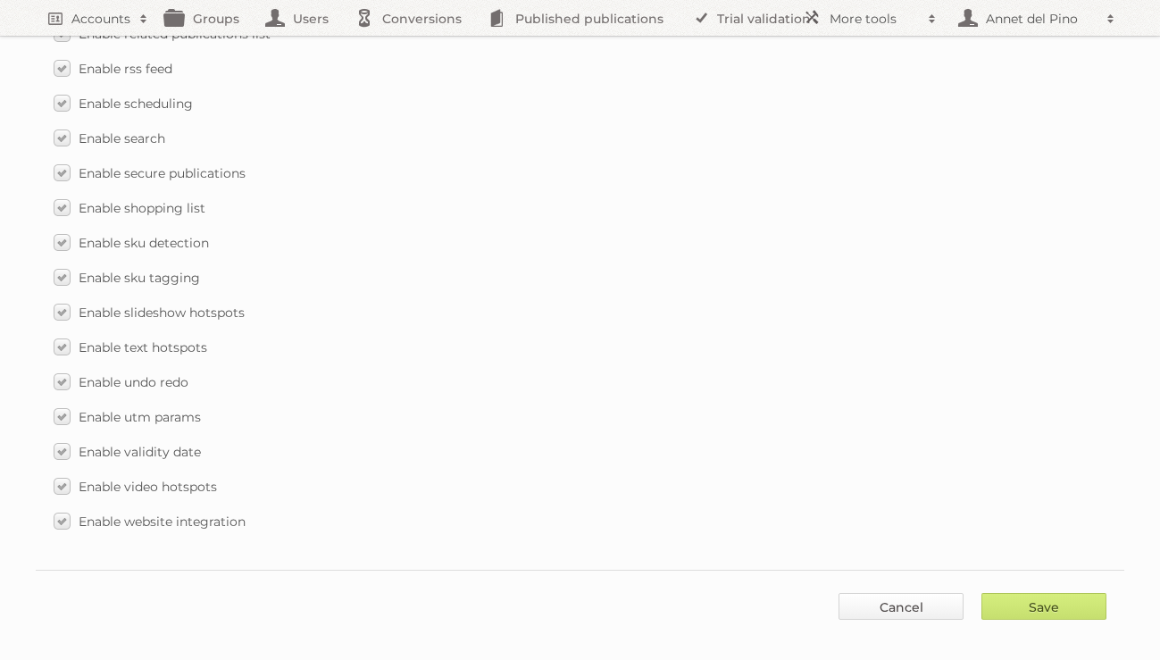
click at [877, 595] on link "Cancel" at bounding box center [901, 606] width 125 height 27
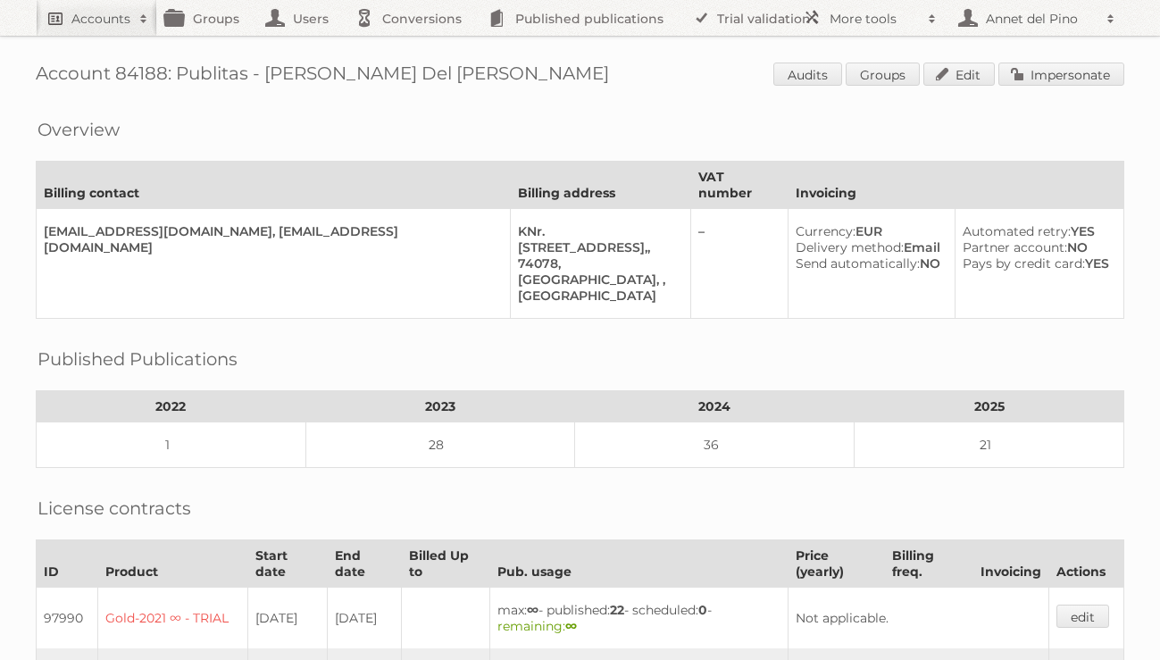
click at [104, 10] on h2 "Accounts" at bounding box center [100, 19] width 59 height 18
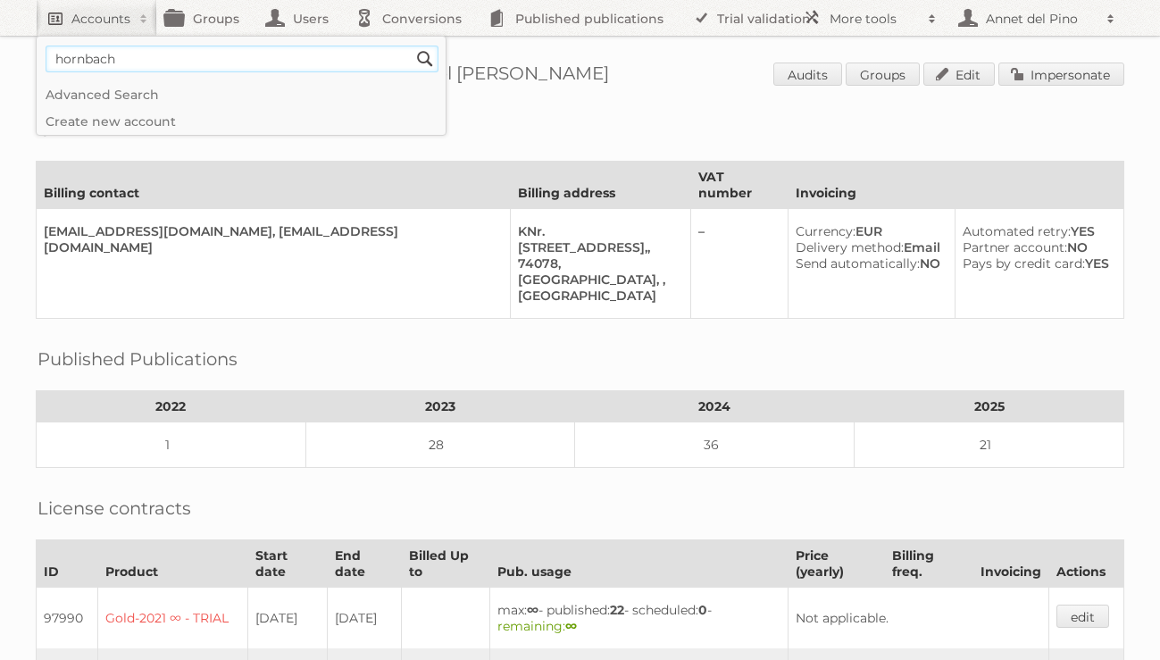
type input"] "hornbach"
click at [412, 46] on input "Search" at bounding box center [425, 59] width 27 height 27
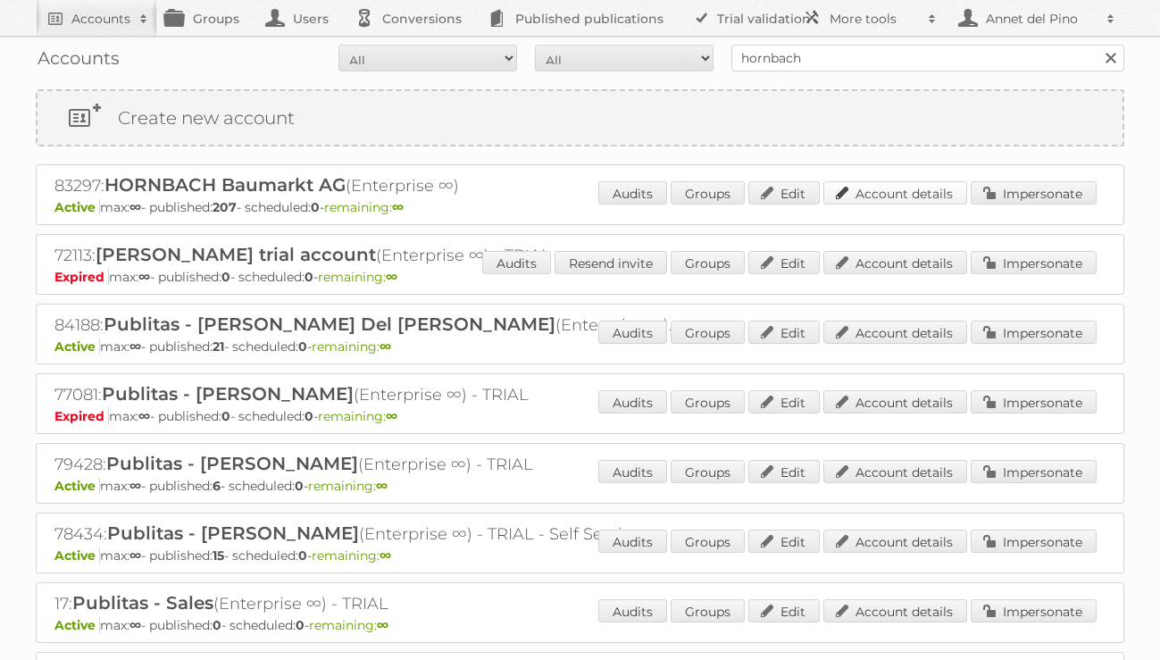
click at [943, 194] on link "Account details" at bounding box center [895, 192] width 144 height 23
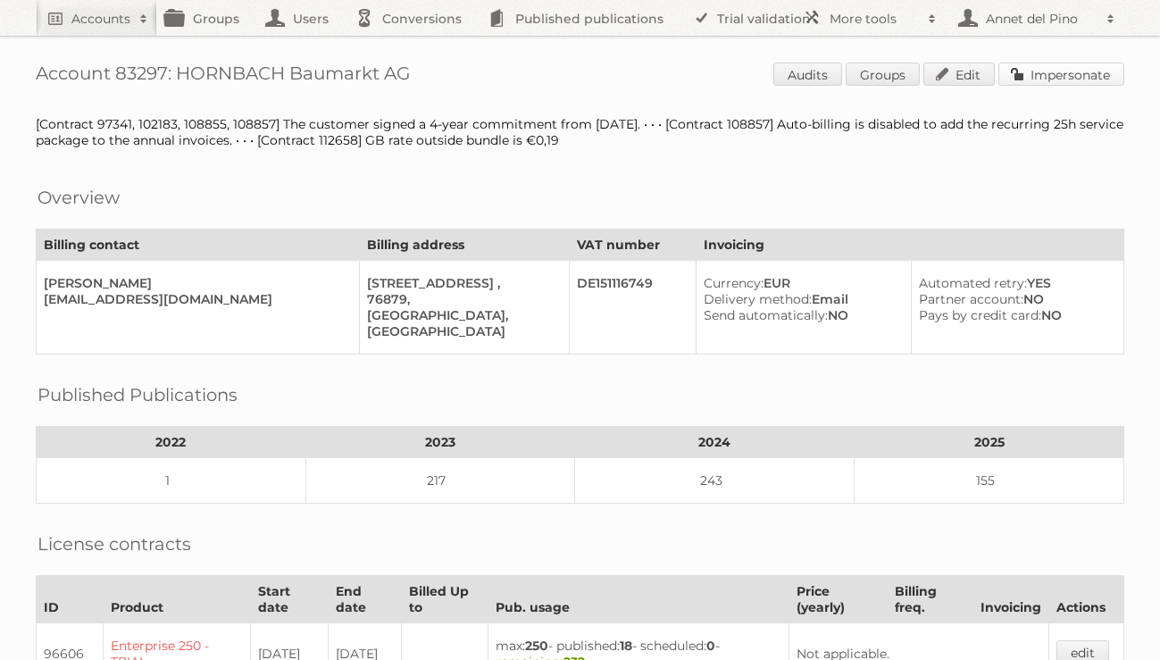
click at [1070, 72] on link "Impersonate" at bounding box center [1061, 74] width 126 height 23
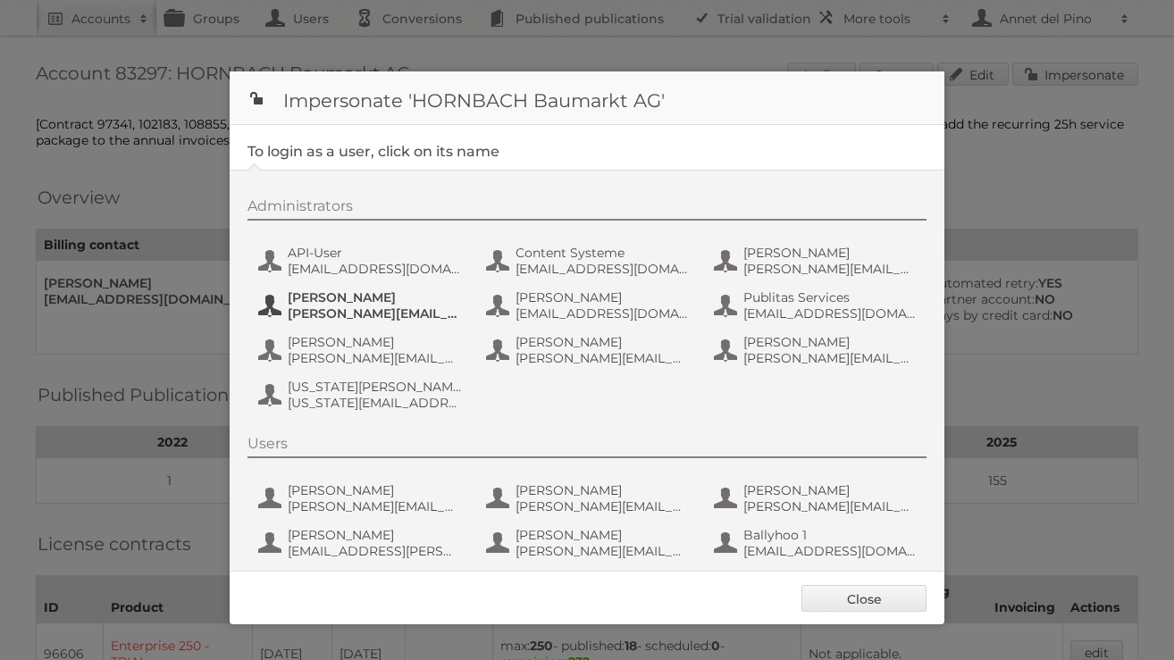
click at [329, 313] on span "jens.nord@hornbach.com" at bounding box center [374, 313] width 173 height 16
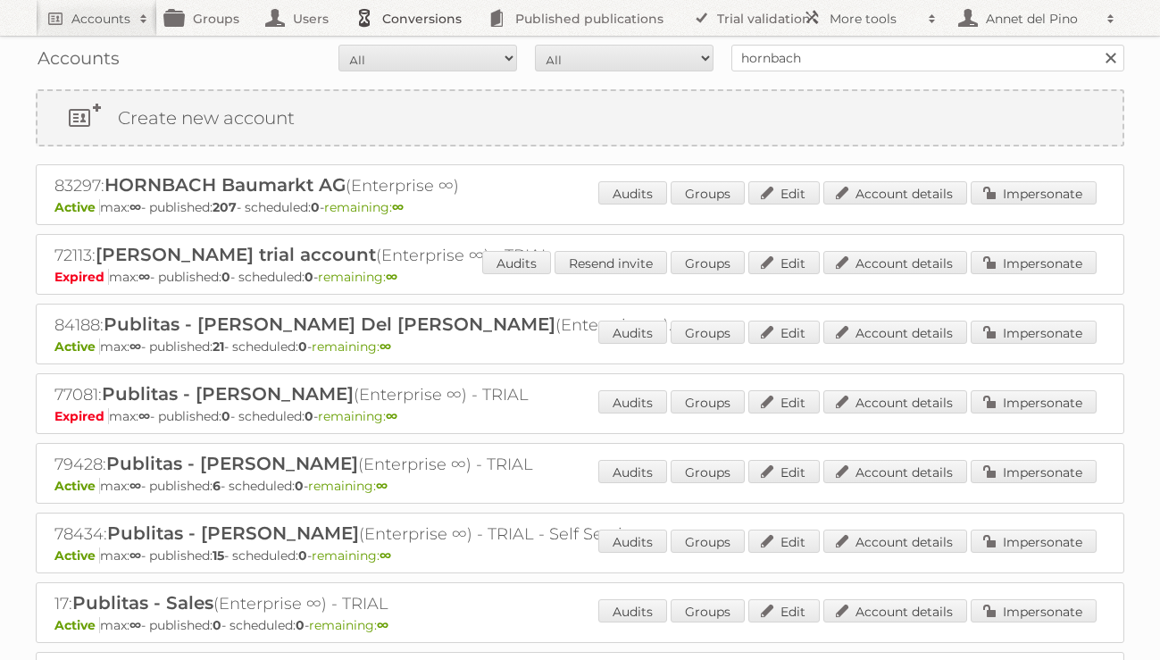
click at [430, 25] on link "Conversions" at bounding box center [413, 18] width 133 height 36
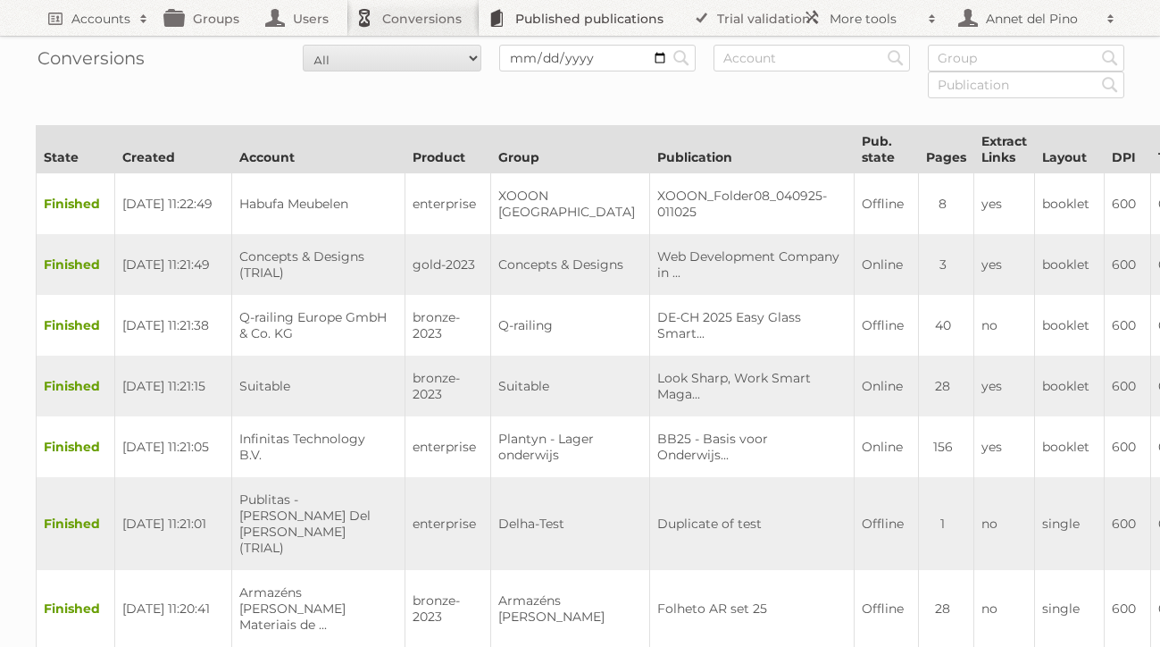
click at [539, 13] on link "Published publications" at bounding box center [581, 18] width 202 height 36
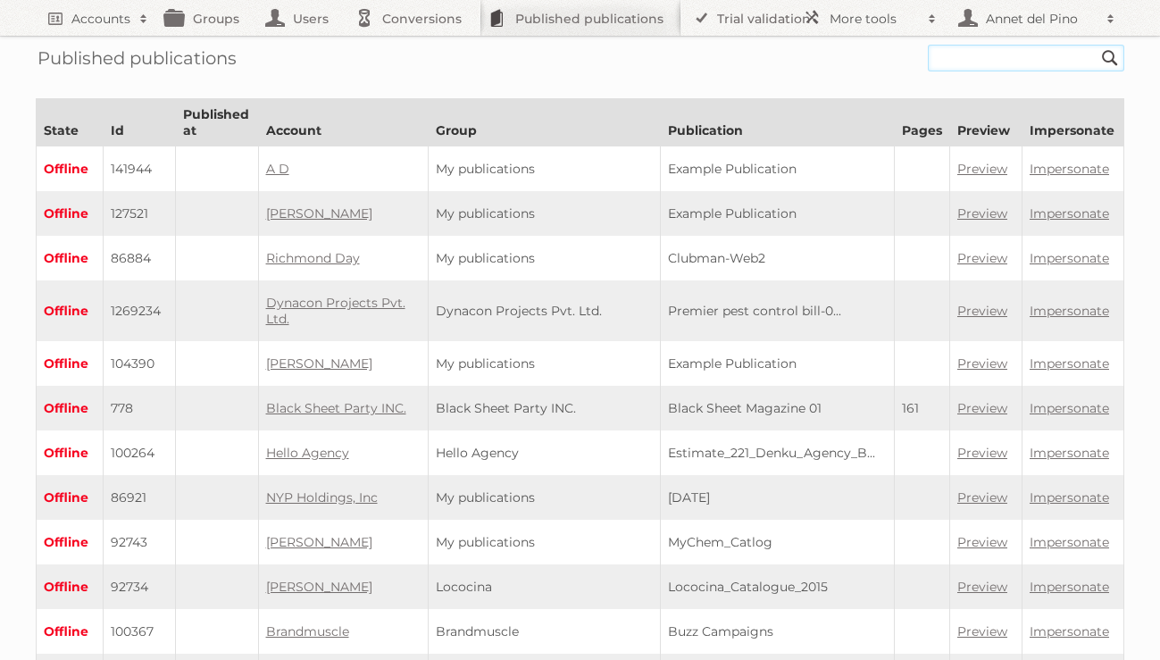
click at [964, 58] on input "text" at bounding box center [1026, 58] width 196 height 27
paste input "wh_0825_at_ef_eisenstadt12s"
type input "wh_0825_at_ef_eisenstadt12s"
click at [1097, 45] on input "Search" at bounding box center [1110, 58] width 27 height 27
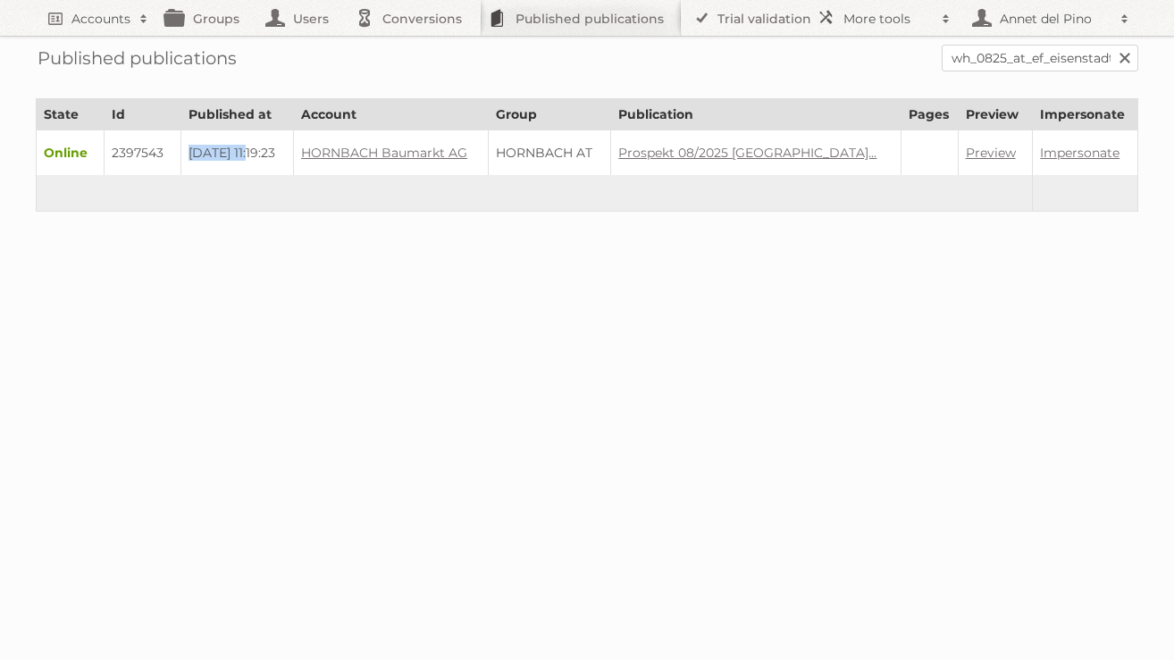
drag, startPoint x: 262, startPoint y: 153, endPoint x: 195, endPoint y: 149, distance: 67.1
click at [195, 149] on span "[DATE] 11:19:23" at bounding box center [231, 153] width 87 height 16
click at [266, 250] on div at bounding box center [587, 265] width 1174 height 36
